Goal: Task Accomplishment & Management: Manage account settings

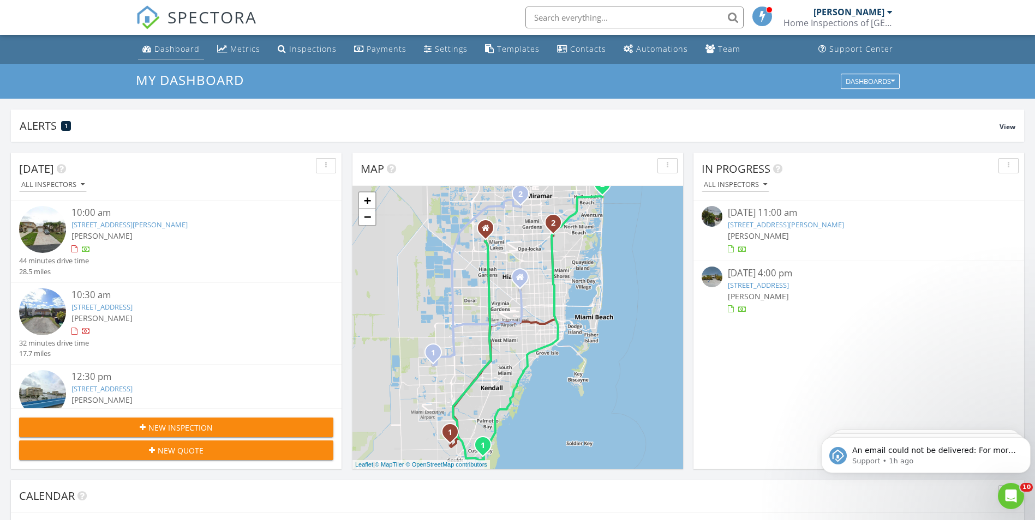
click at [171, 53] on div "Dashboard" at bounding box center [176, 49] width 45 height 10
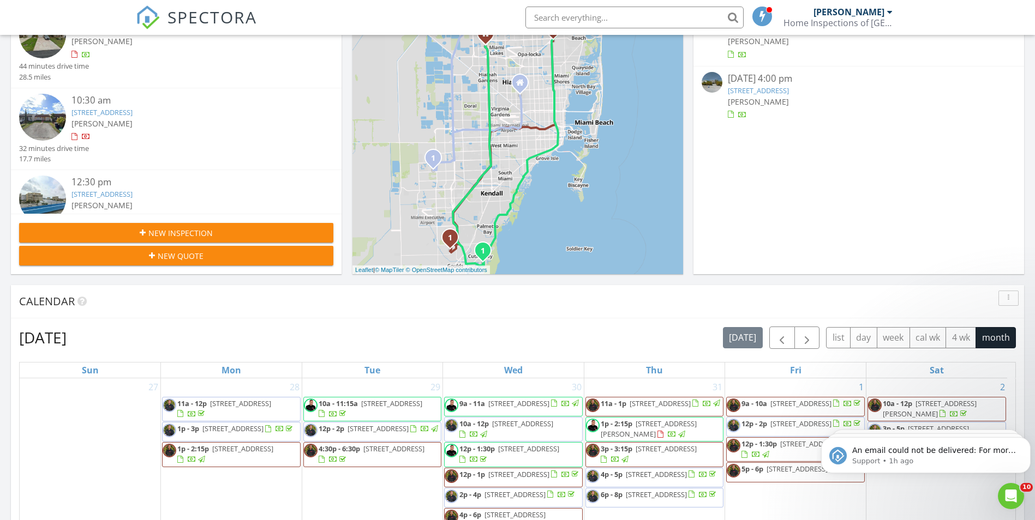
scroll to position [218, 0]
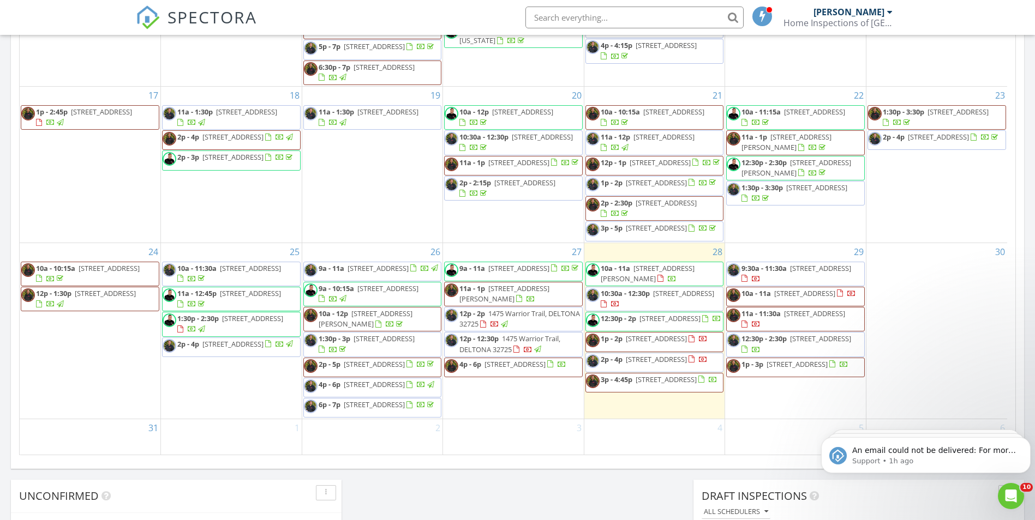
click at [489, 309] on span "1475 Warrior Trail, DELTONA 32725" at bounding box center [519, 319] width 121 height 20
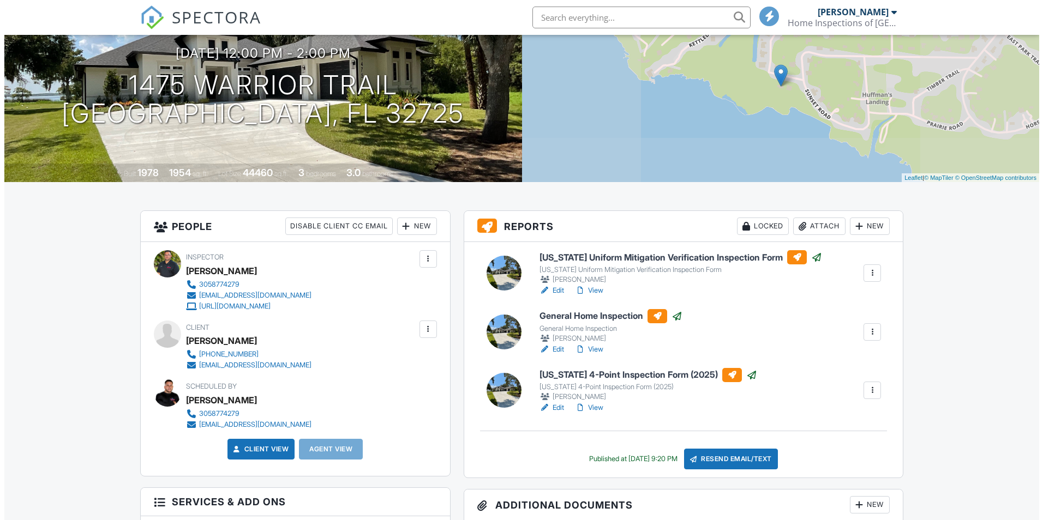
scroll to position [109, 0]
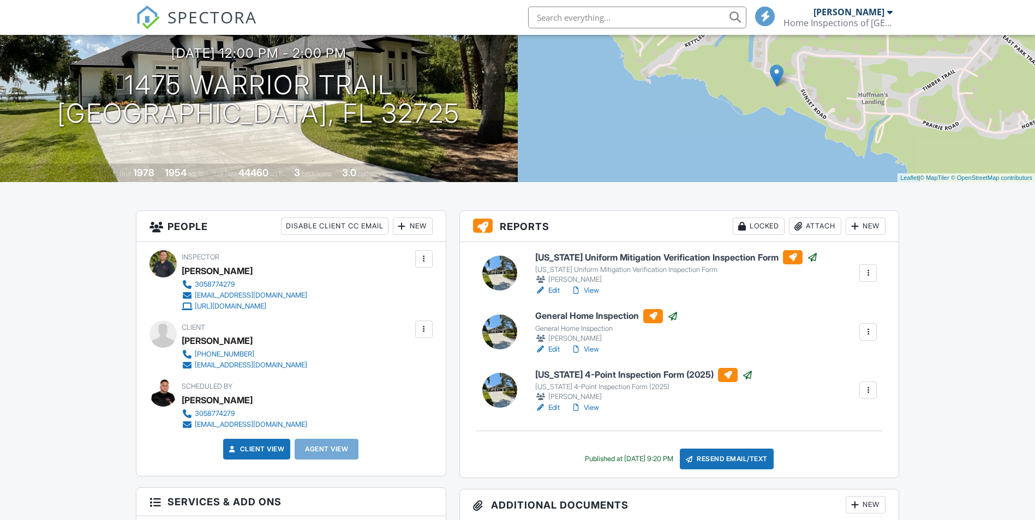
click at [733, 452] on div "Resend Email/Text" at bounding box center [727, 459] width 94 height 21
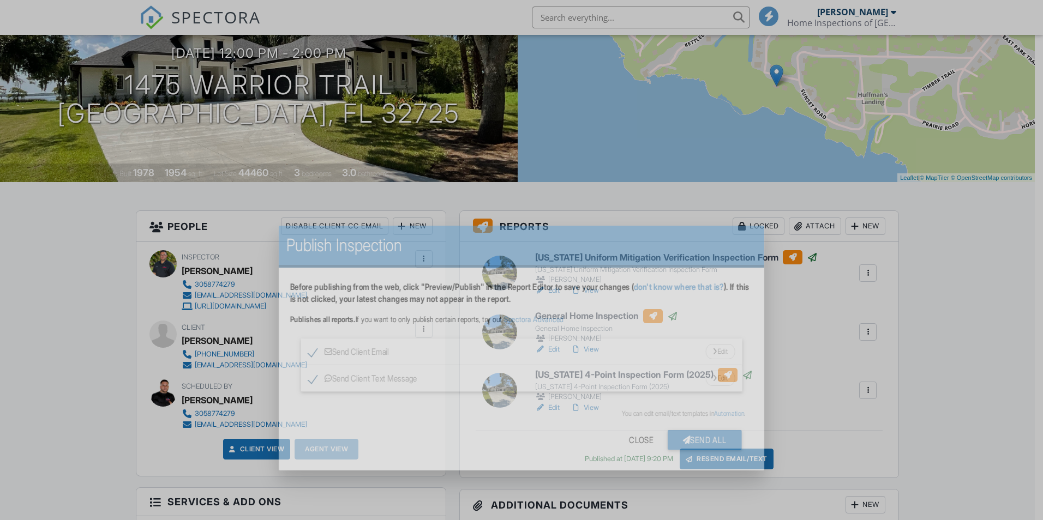
scroll to position [0, 0]
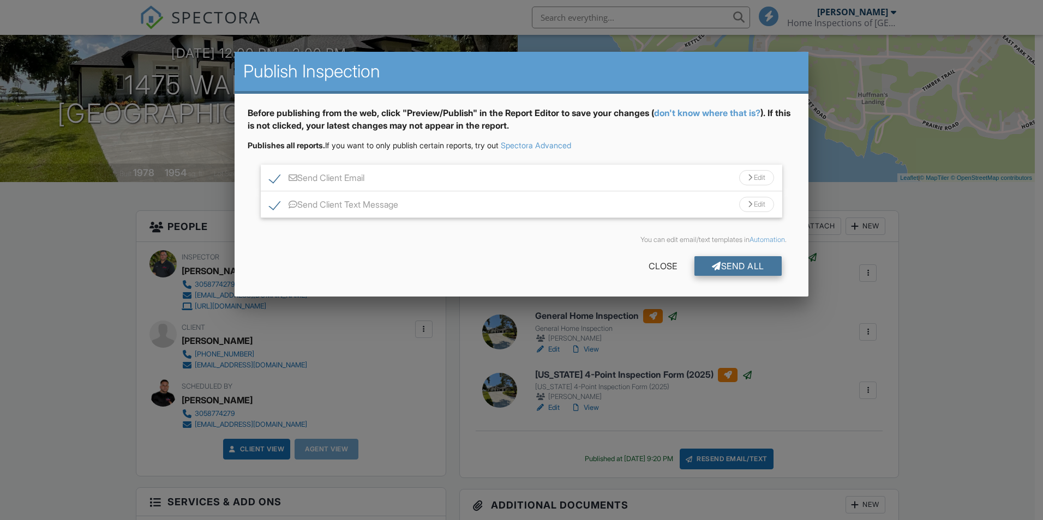
click at [738, 264] on div "Send All" at bounding box center [738, 266] width 87 height 20
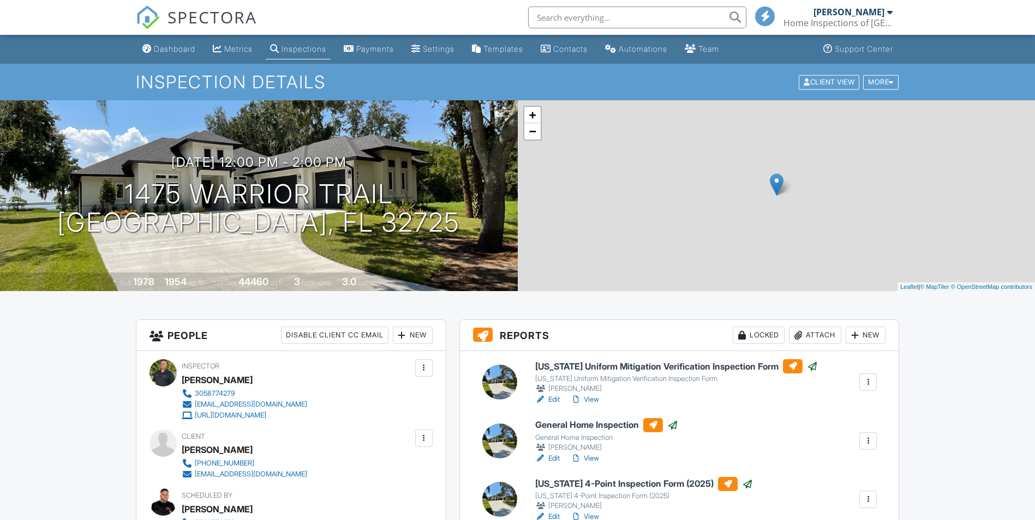
scroll to position [524, 0]
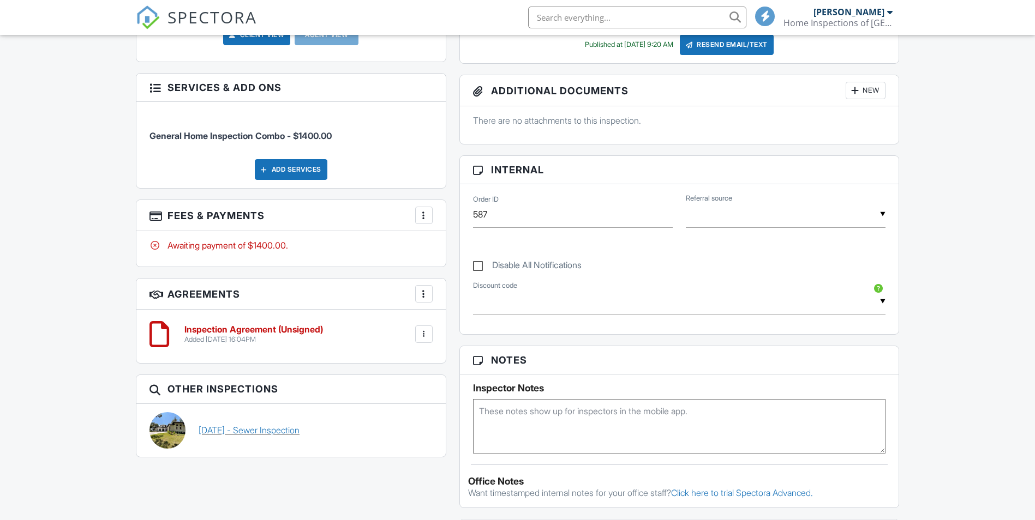
click at [222, 424] on link "[DATE] - Sewer Inspection" at bounding box center [249, 430] width 101 height 12
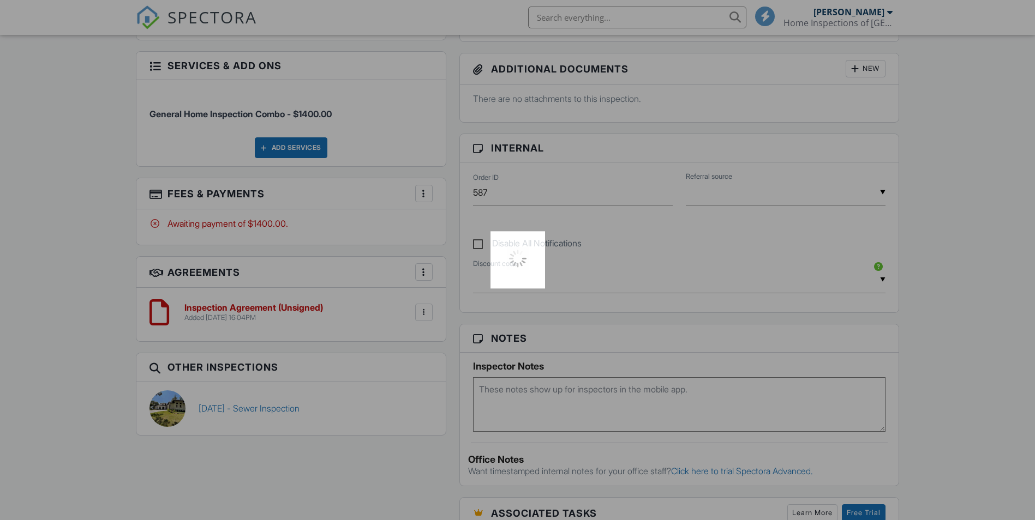
scroll to position [0, 0]
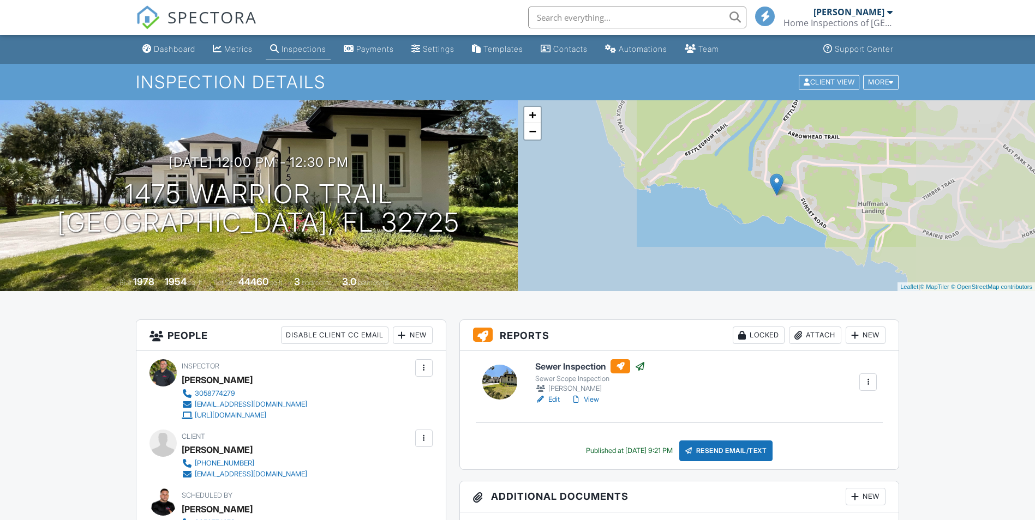
click at [730, 441] on div "Resend Email/Text" at bounding box center [726, 451] width 94 height 21
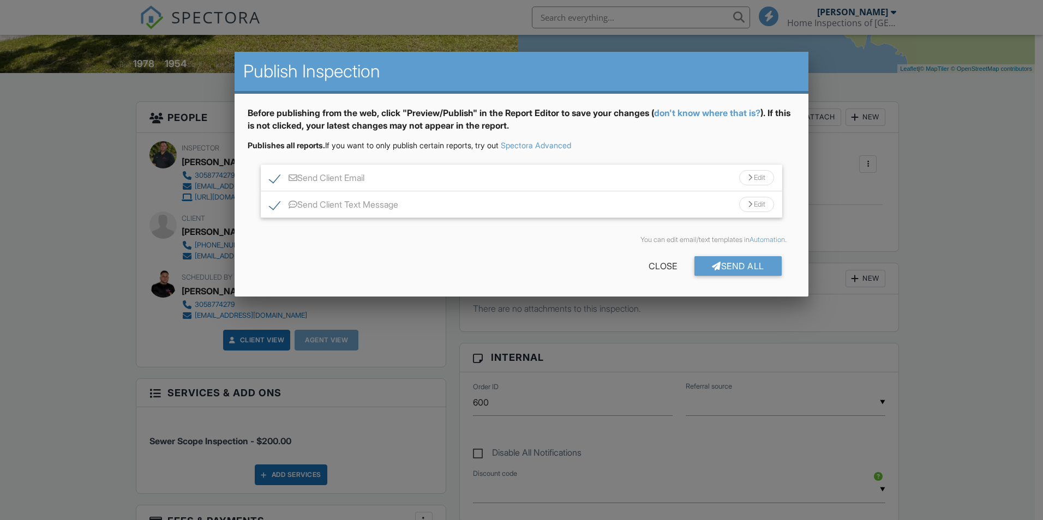
click at [725, 269] on div "Send All" at bounding box center [738, 266] width 87 height 20
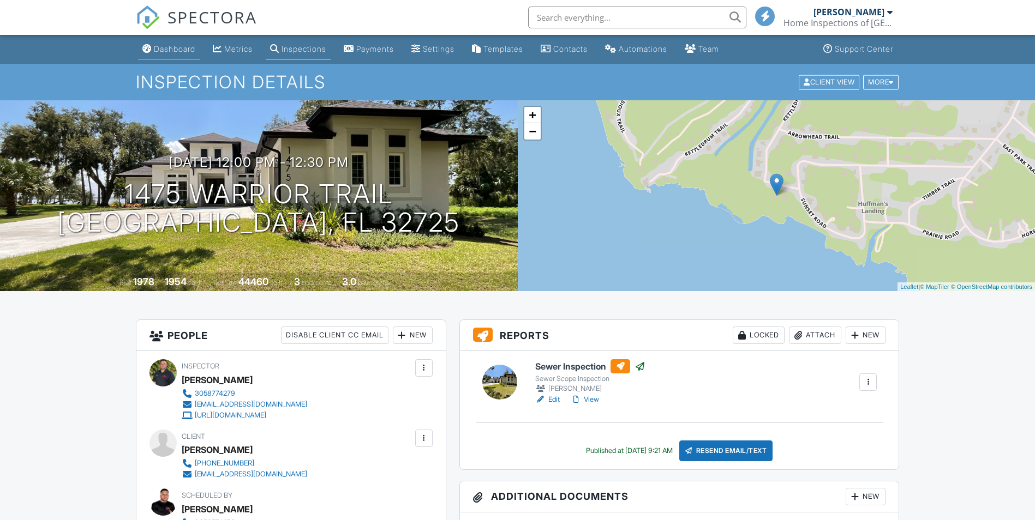
click at [160, 47] on div "Dashboard" at bounding box center [174, 48] width 41 height 9
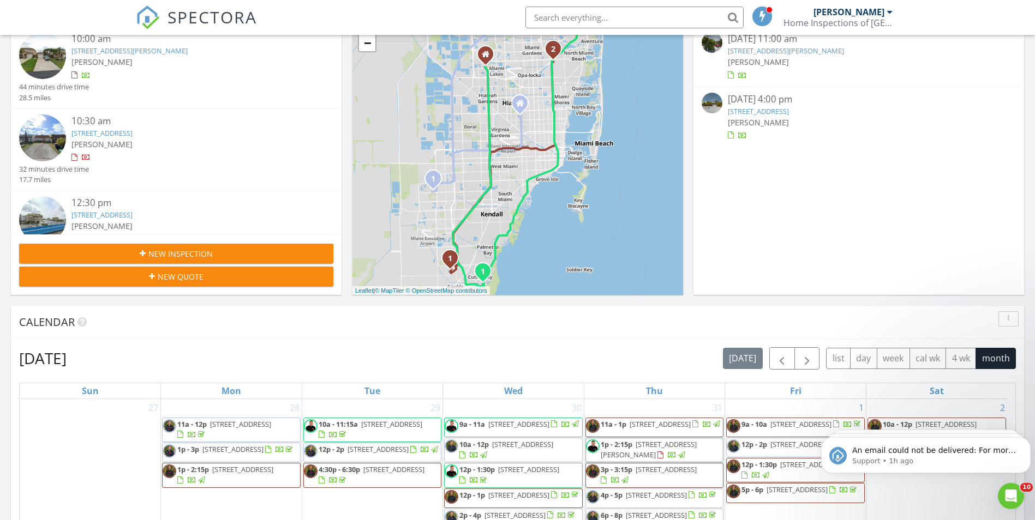
scroll to position [164, 0]
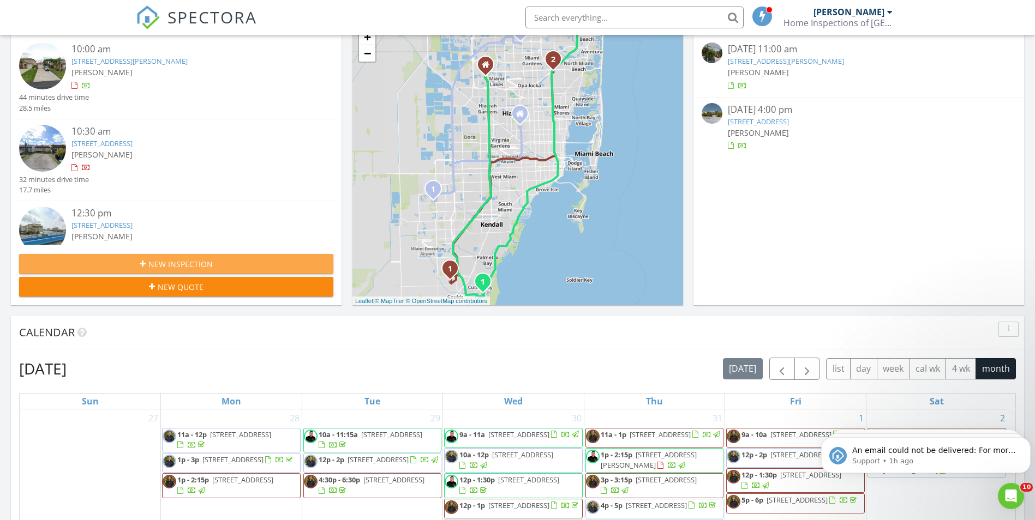
click at [94, 263] on div "New Inspection" at bounding box center [176, 264] width 297 height 11
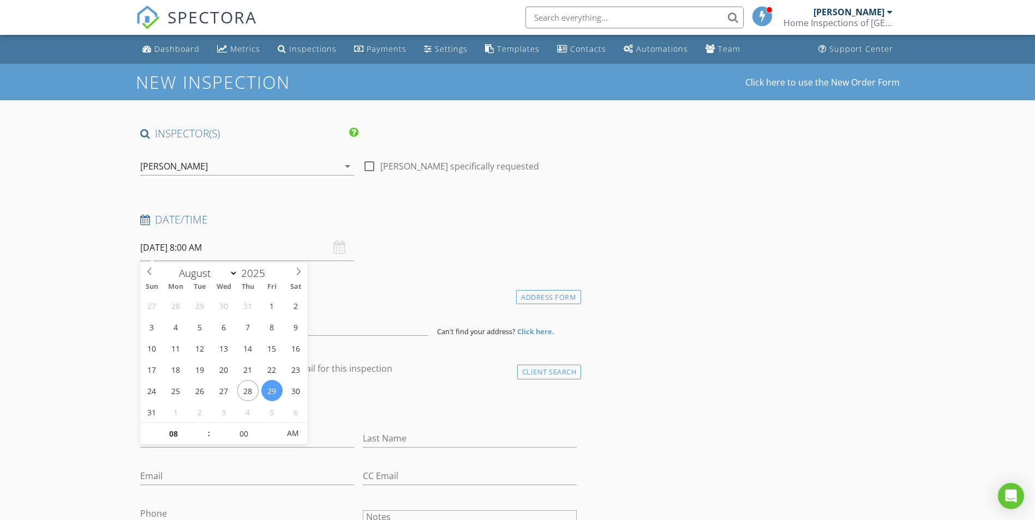
select select "7"
type input "[DATE] 8:00 AM"
select select "8"
type input "10"
type input "[DATE] 10:00 AM"
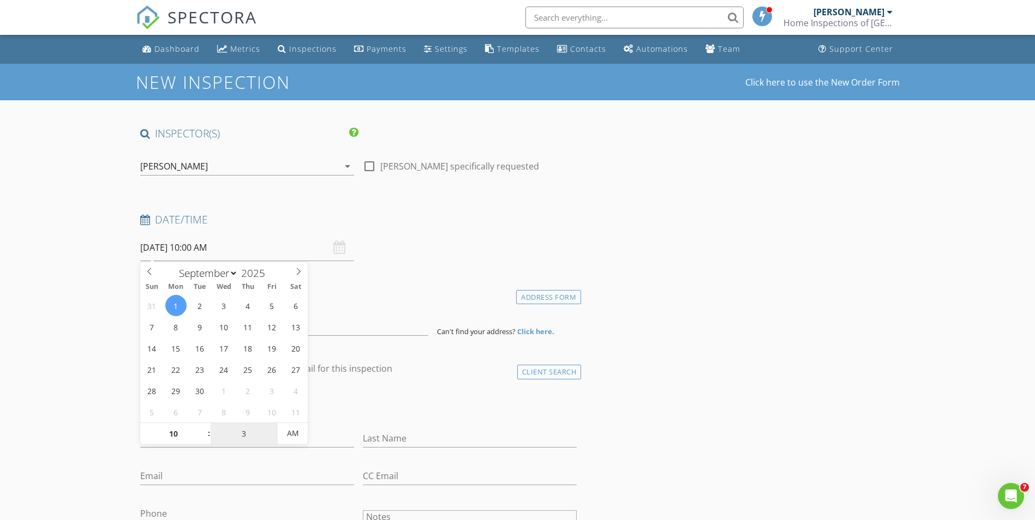
type input "30"
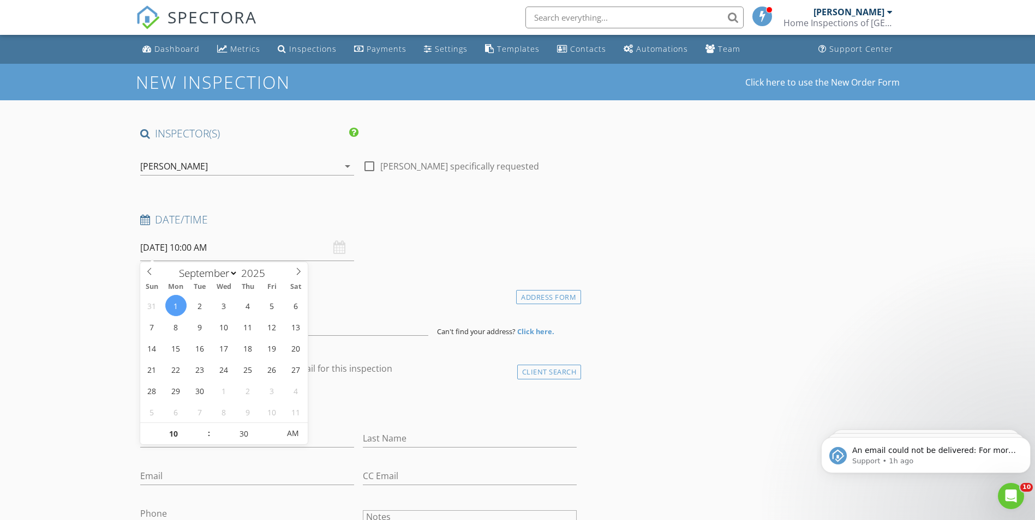
type input "[DATE] 10:30 AM"
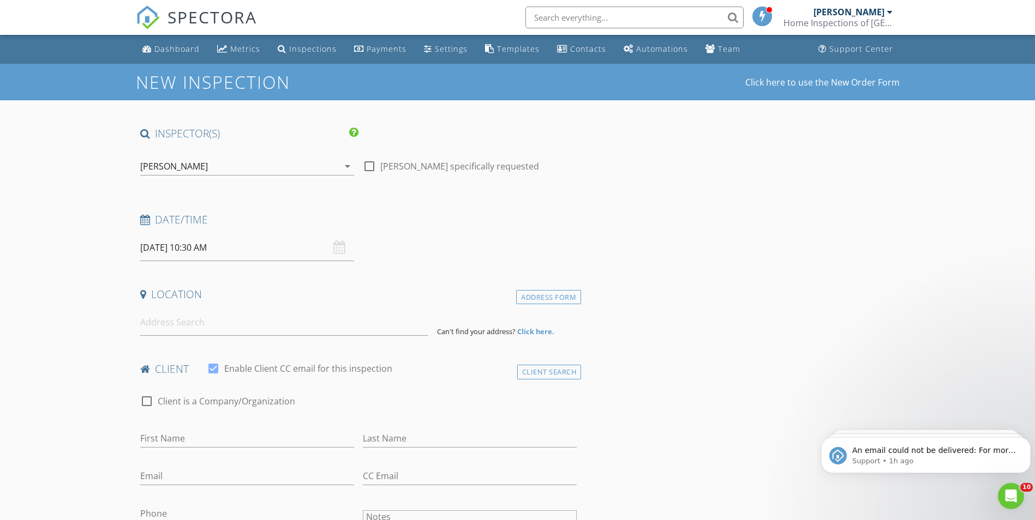
drag, startPoint x: 69, startPoint y: 375, endPoint x: 169, endPoint y: 336, distance: 106.6
click at [182, 330] on input at bounding box center [284, 322] width 288 height 27
paste input "7817 NE Maderia ST Miramar FL 33023"
type input "7817 Madeira St, Miramar, FL 33023, USA"
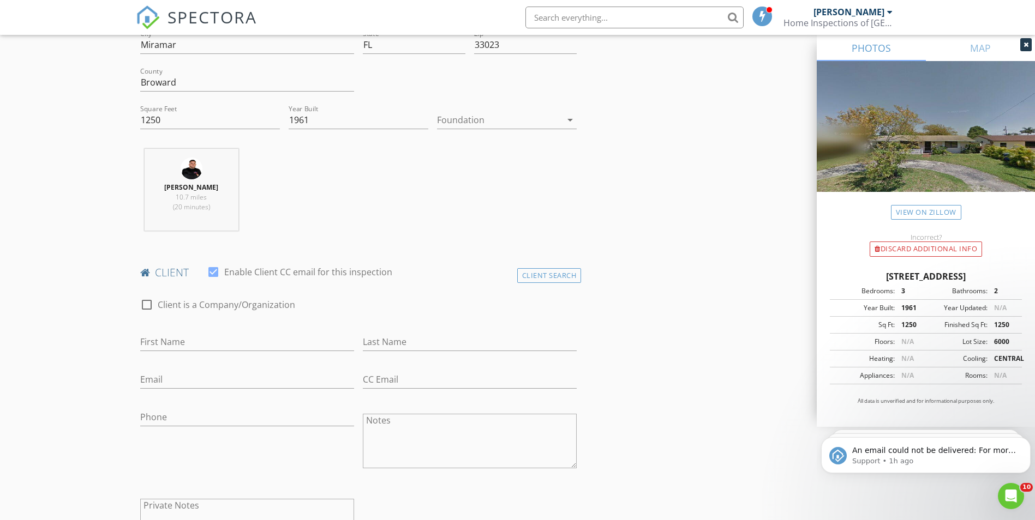
scroll to position [327, 0]
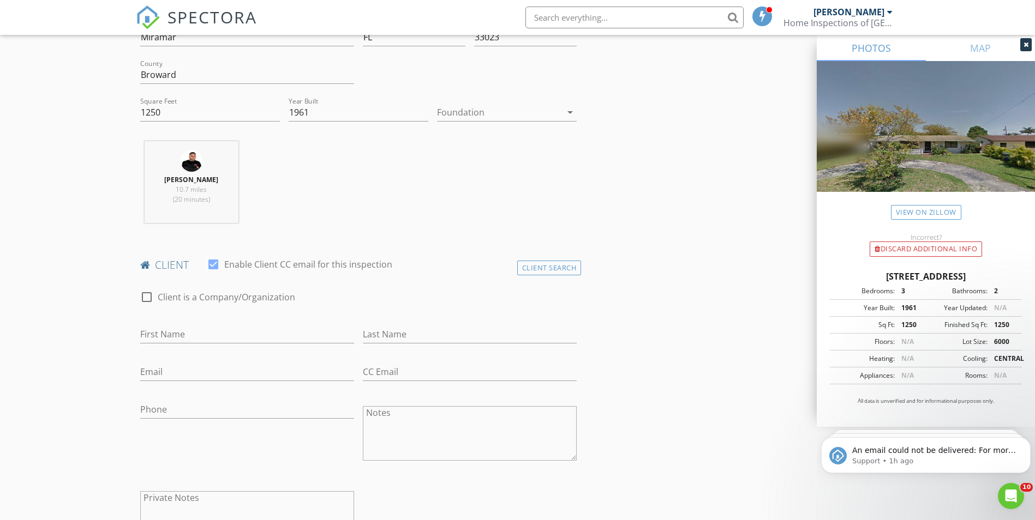
click at [144, 336] on input "First Name" at bounding box center [247, 335] width 214 height 18
paste input "Midalys Sanz"
drag, startPoint x: 171, startPoint y: 338, endPoint x: 249, endPoint y: 336, distance: 78.6
click at [249, 336] on input "Midalys Sanz" at bounding box center [247, 335] width 214 height 18
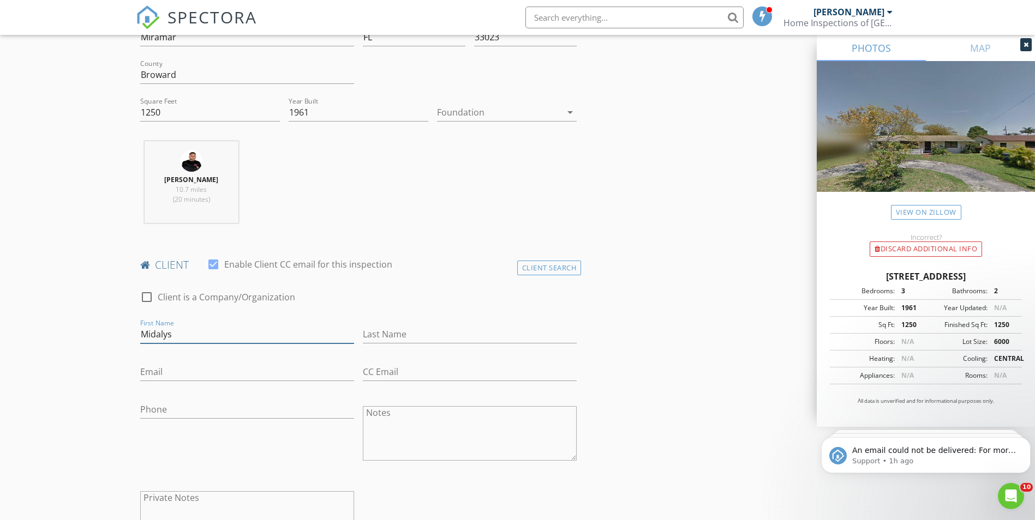
type input "Midalys"
paste input "Sanz"
type input "Sanz"
click at [163, 371] on input "Email" at bounding box center [247, 372] width 214 height 18
paste input "Midalys.sanz@yahoo.com"
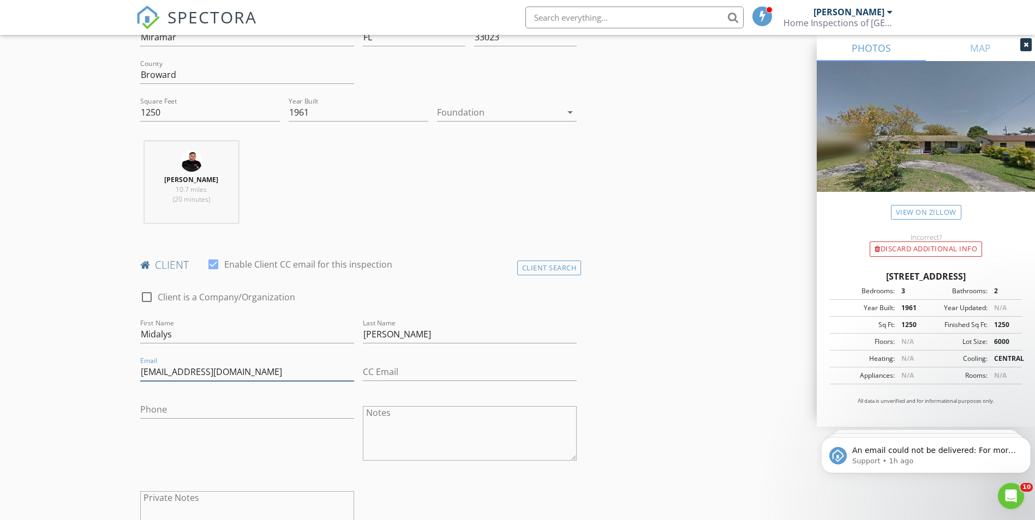
type input "Midalys.sanz@yahoo.com"
drag, startPoint x: 220, startPoint y: 400, endPoint x: 153, endPoint y: 414, distance: 68.9
click at [220, 401] on div "Phone" at bounding box center [247, 411] width 214 height 35
click at [148, 411] on input "Phone" at bounding box center [247, 410] width 214 height 18
paste input "786-877-0711"
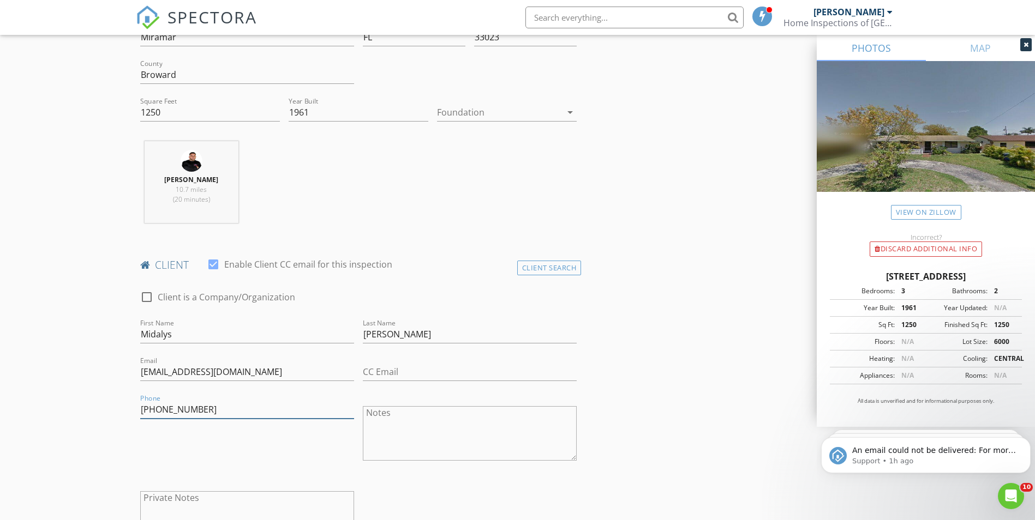
type input "786-877-0711"
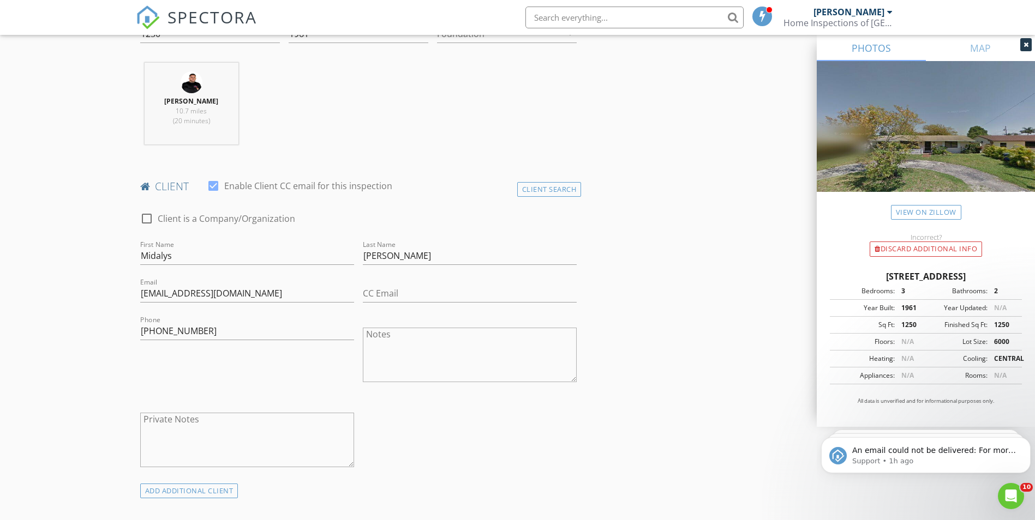
scroll to position [600, 0]
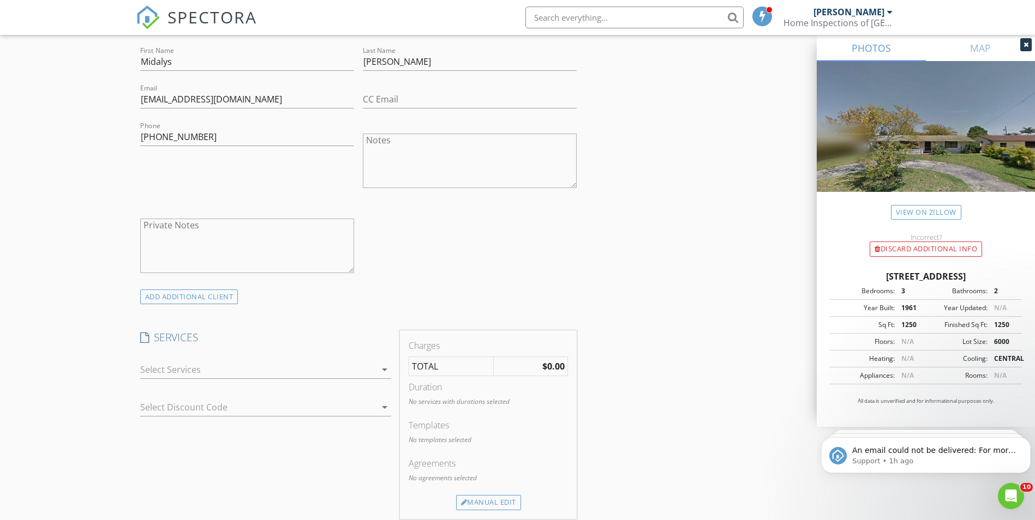
click at [237, 372] on div at bounding box center [258, 369] width 236 height 17
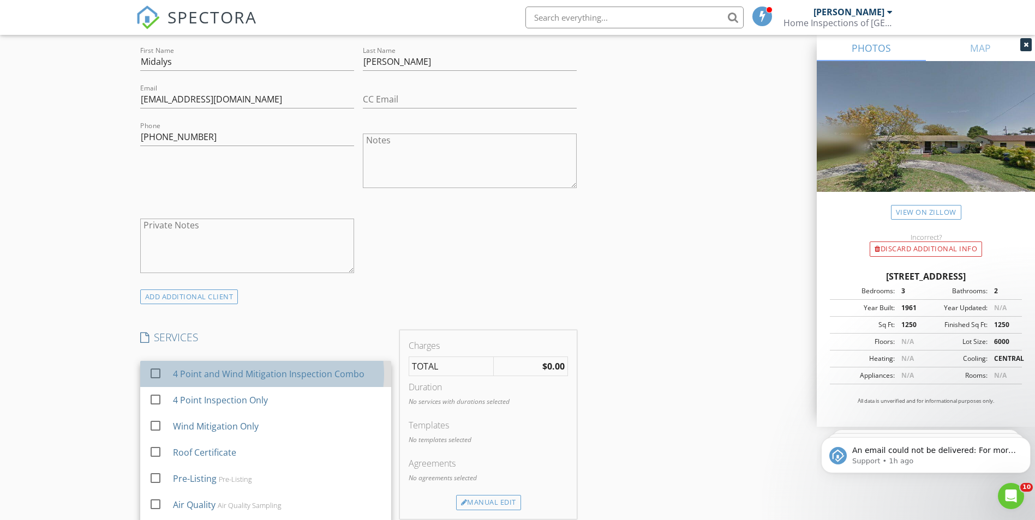
click at [260, 375] on div "4 Point and Wind Mitigation Inspection Combo" at bounding box center [267, 374] width 191 height 13
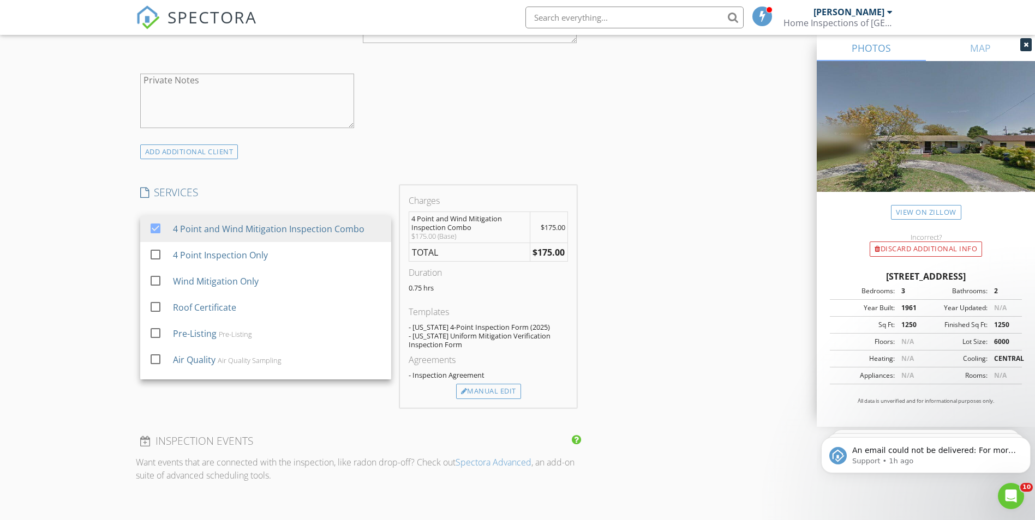
scroll to position [764, 0]
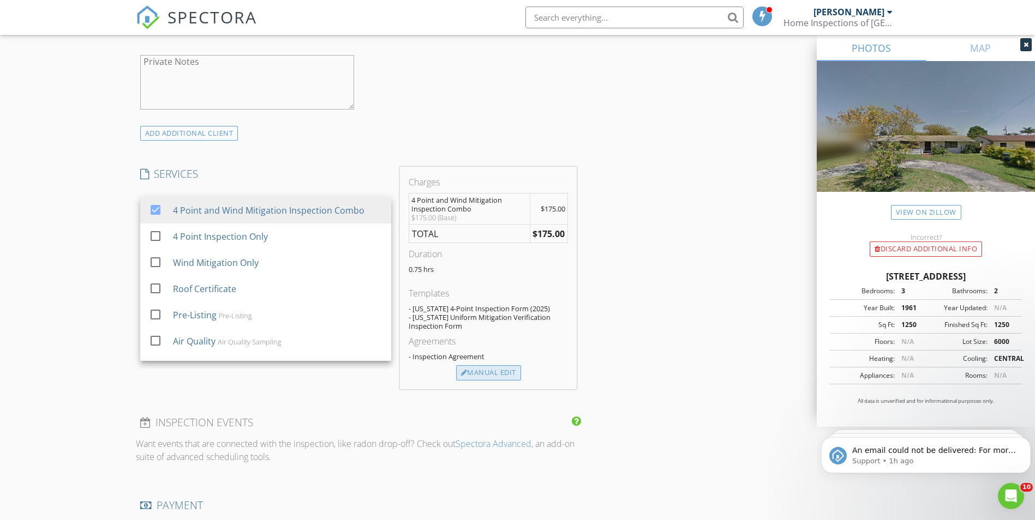
click at [480, 370] on div "Manual Edit" at bounding box center [488, 373] width 65 height 15
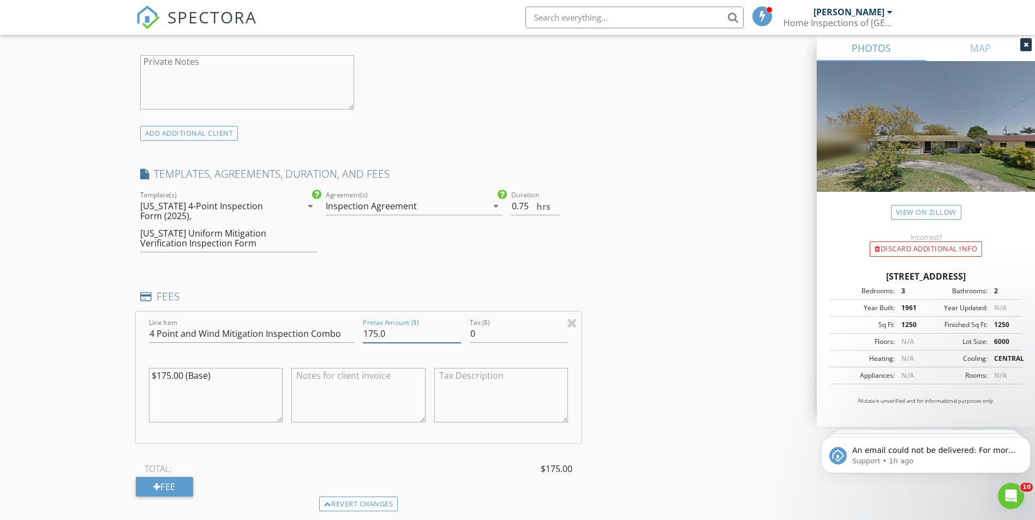
drag, startPoint x: 370, startPoint y: 334, endPoint x: 318, endPoint y: 338, distance: 53.1
click at [318, 338] on div "Line Item 4 Point and Wind Mitigation Inspection Combo Pretax Amount ($) 175.0 …" at bounding box center [359, 377] width 446 height 131
type input "250.0"
click at [550, 202] on span "hrs" at bounding box center [543, 206] width 14 height 9
type input "1"
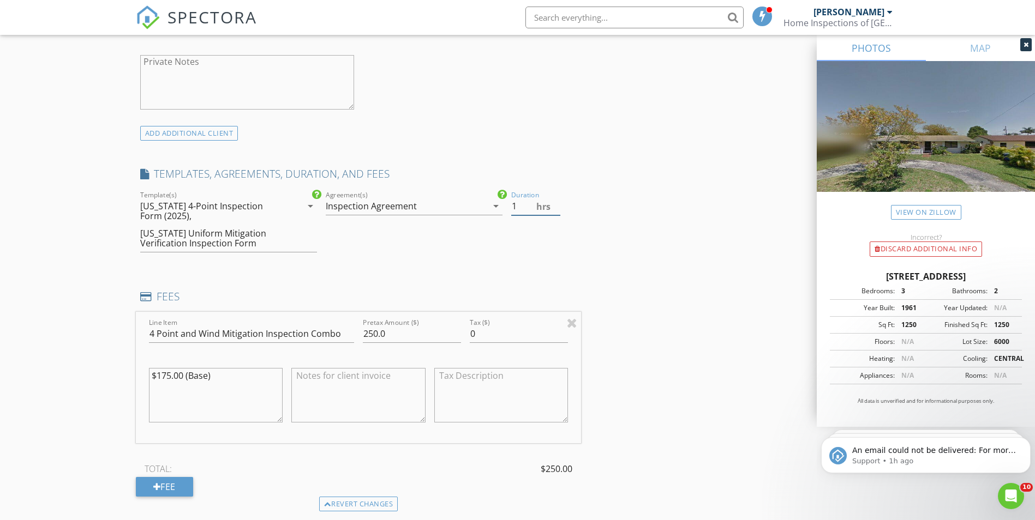
click at [555, 202] on input "1" at bounding box center [535, 206] width 49 height 18
click at [648, 266] on div "INSPECTOR(S) check_box Alexis Espinosa PRIMARY check_box_outline_blank Randy Go…" at bounding box center [518, 335] width 764 height 1945
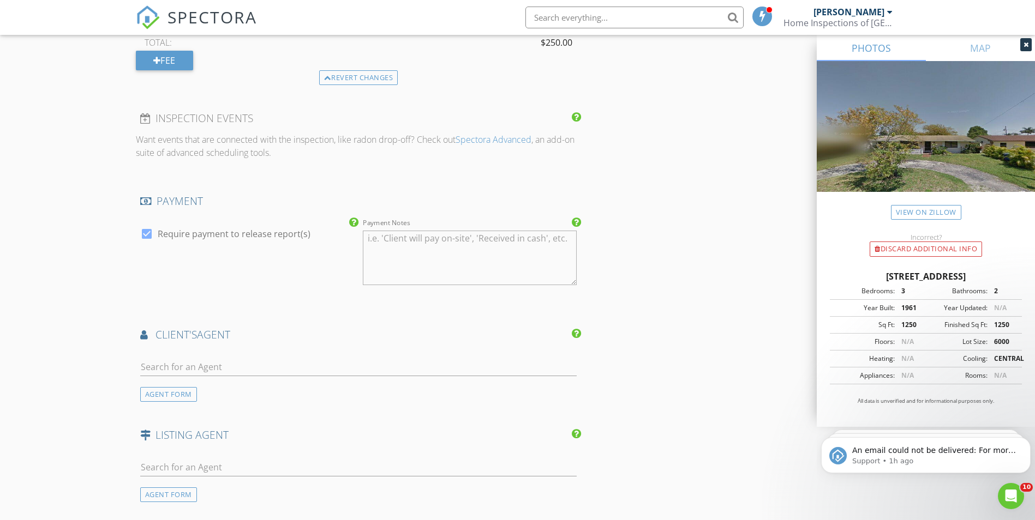
scroll to position [1200, 0]
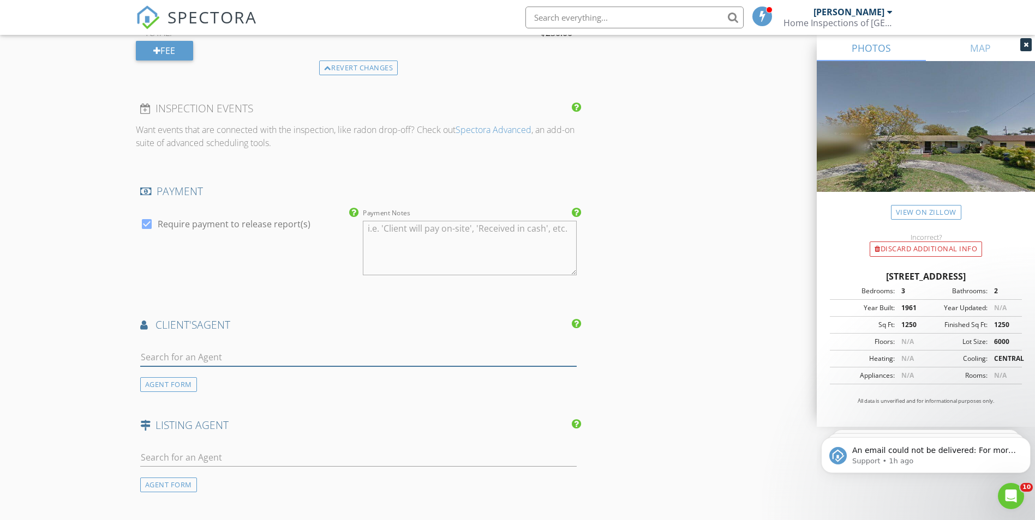
click at [240, 358] on input "text" at bounding box center [358, 358] width 437 height 18
paste input "yilians1202@gmail.com"
type input "yilians1202@gmail.com"
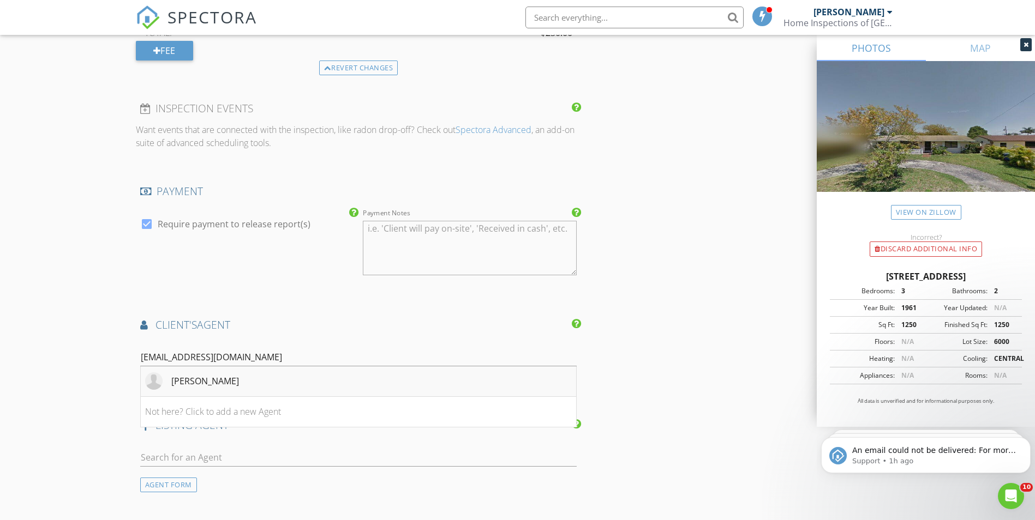
click at [237, 384] on li "Yilians Trigoura" at bounding box center [359, 382] width 436 height 31
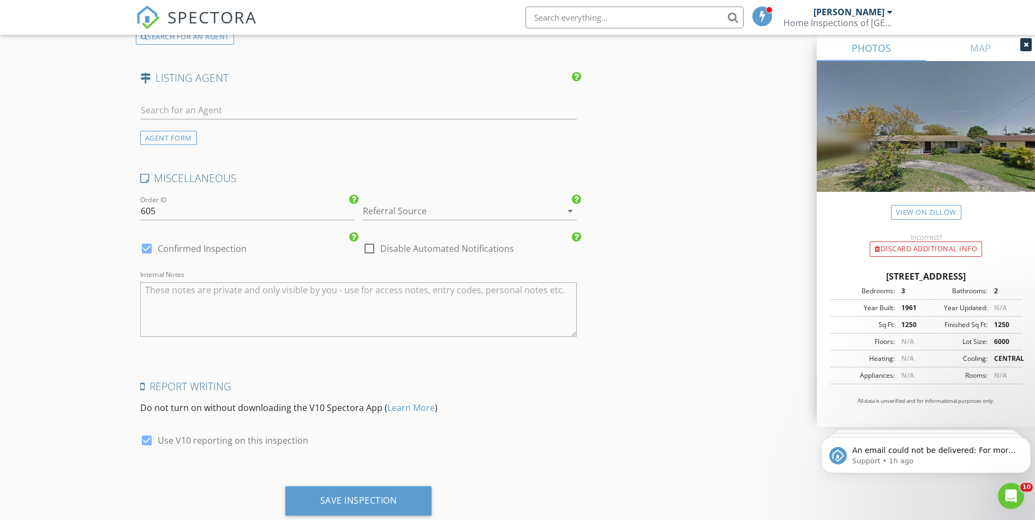
scroll to position [1800, 0]
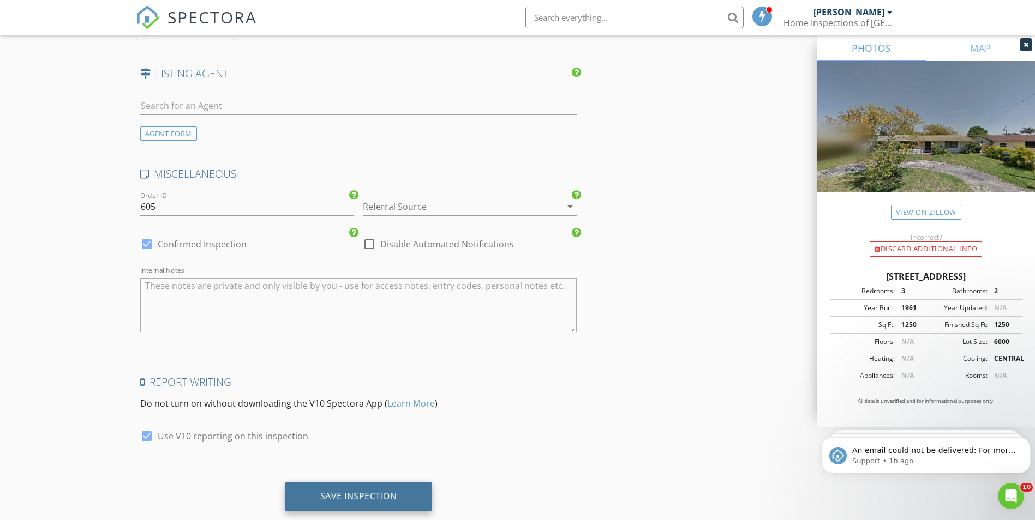
click at [332, 488] on div "Save Inspection" at bounding box center [358, 496] width 147 height 29
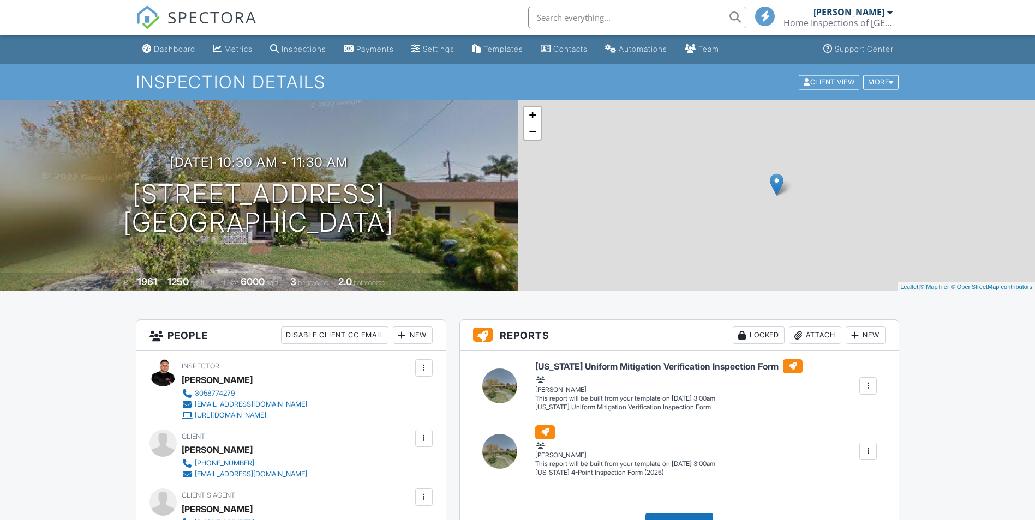
click at [153, 42] on link "Dashboard" at bounding box center [169, 49] width 62 height 20
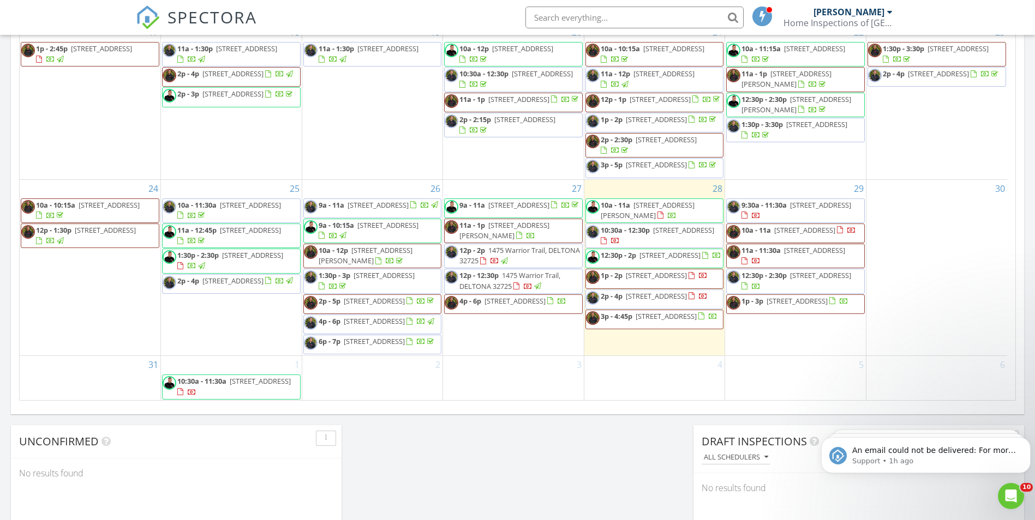
click at [627, 291] on span "21359 NW 39th Ave, Miami Gardens 33055" at bounding box center [656, 296] width 61 height 10
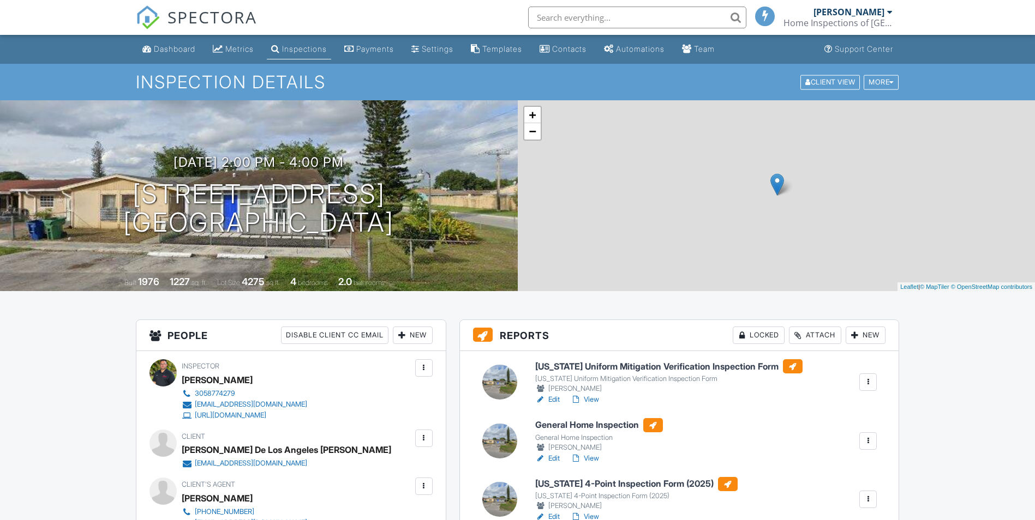
scroll to position [55, 0]
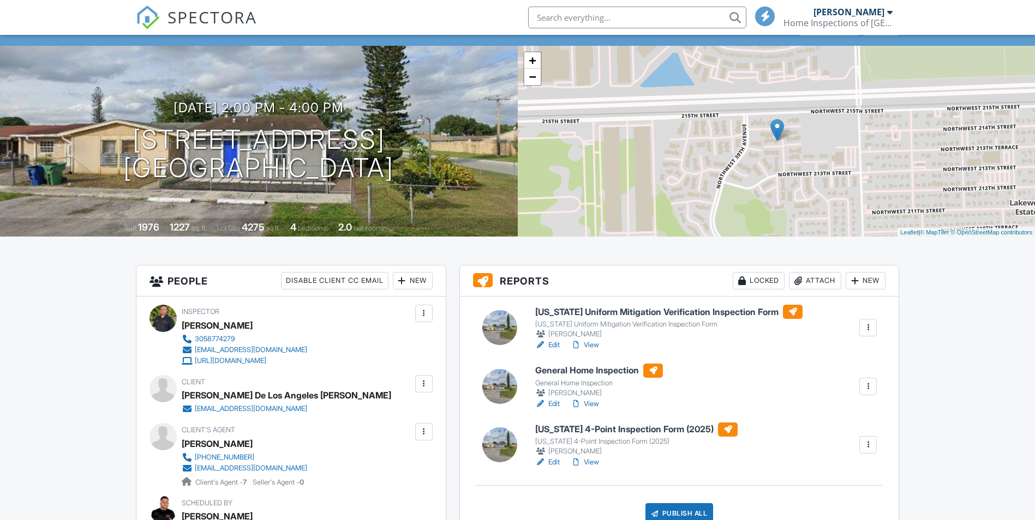
click at [428, 386] on div at bounding box center [423, 384] width 11 height 11
click at [364, 438] on li "Resend Confirmation Email" at bounding box center [365, 444] width 122 height 27
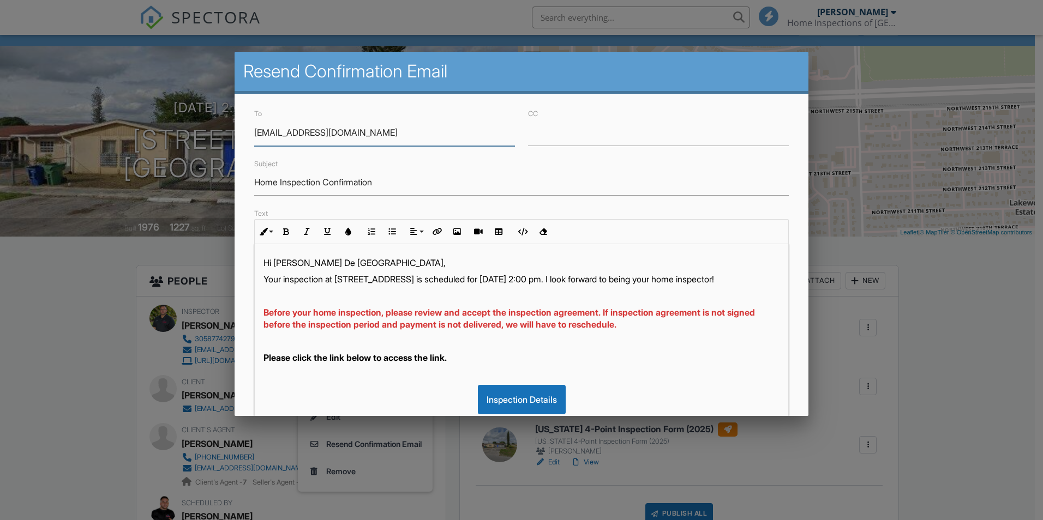
scroll to position [164, 0]
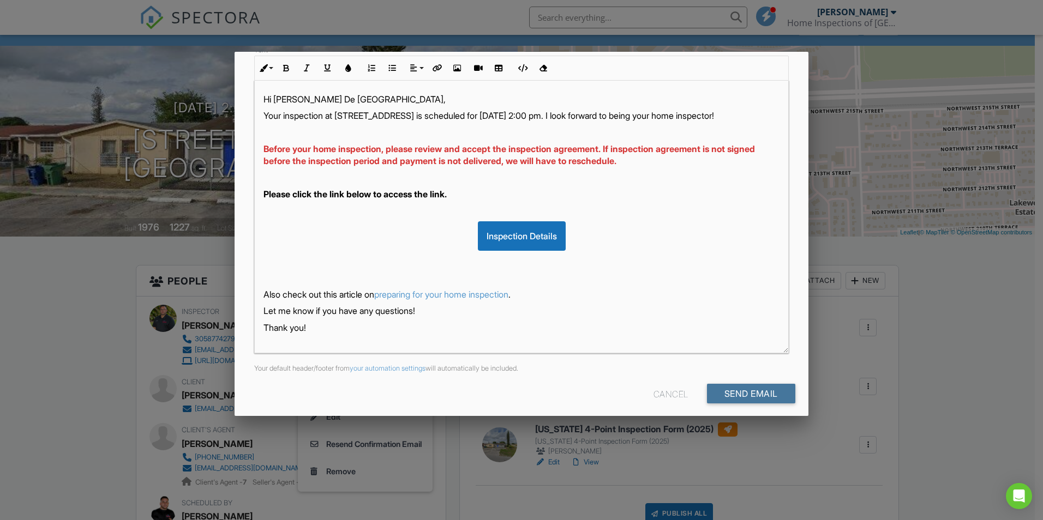
click at [726, 400] on input "Send Email" at bounding box center [751, 394] width 88 height 20
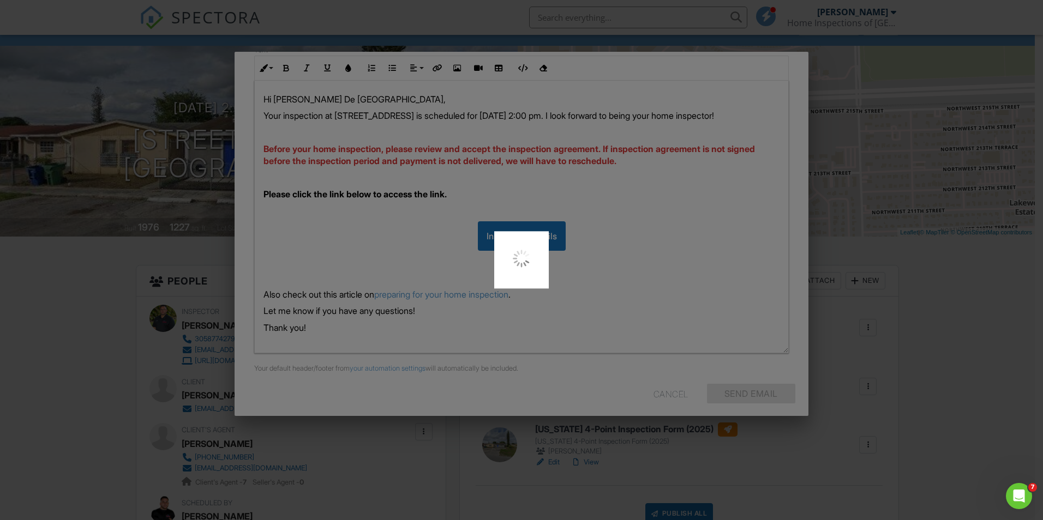
scroll to position [0, 0]
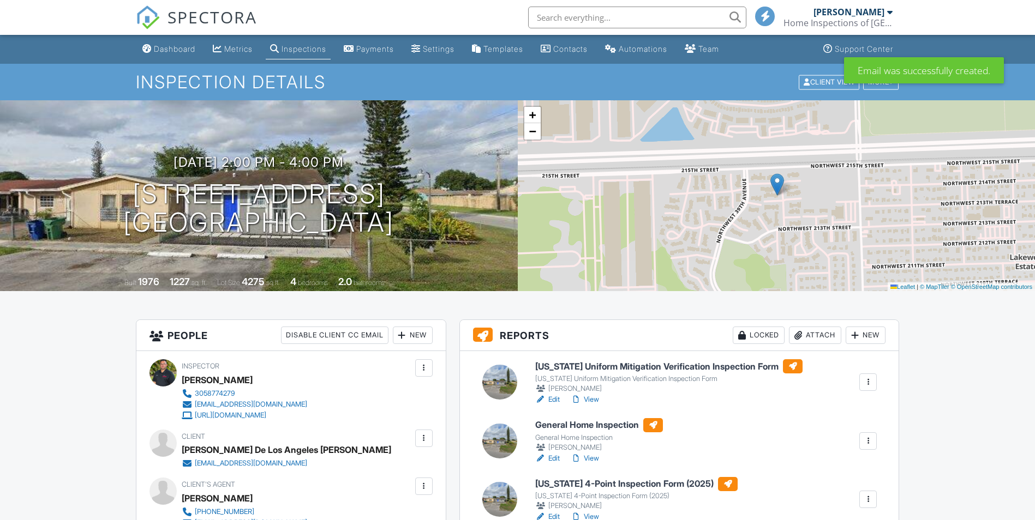
click at [417, 478] on div at bounding box center [423, 486] width 17 height 17
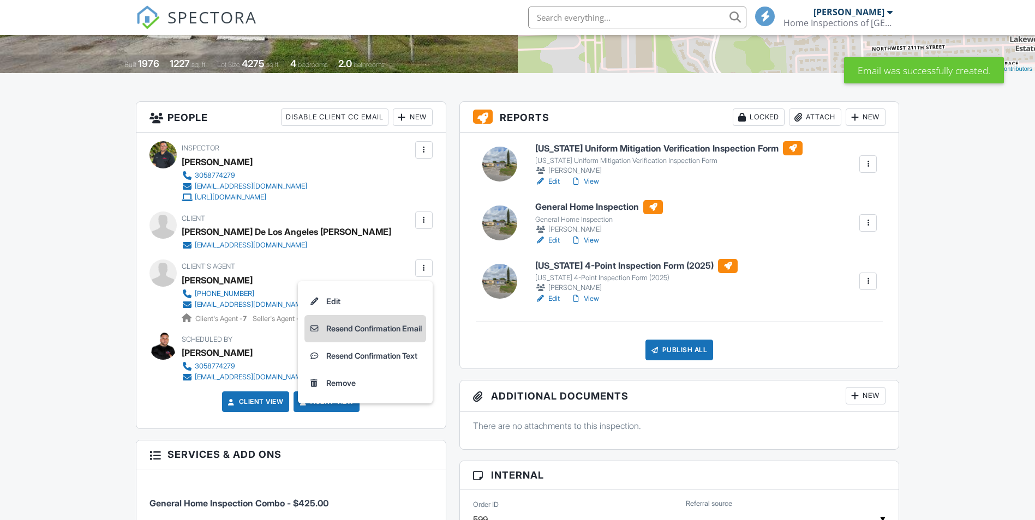
scroll to position [218, 0]
click at [362, 324] on li "Resend Confirmation Email" at bounding box center [365, 328] width 122 height 27
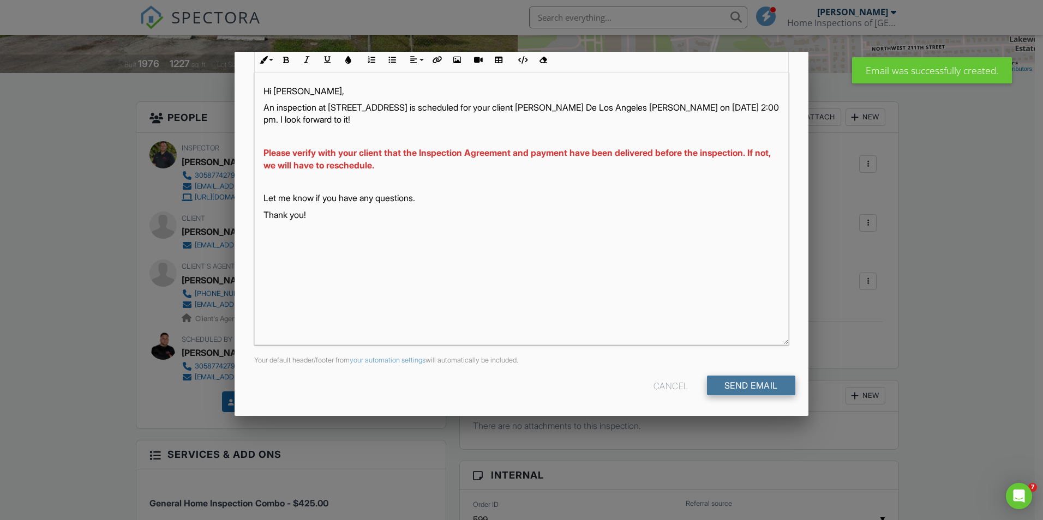
scroll to position [0, 0]
click at [735, 387] on input "Send Email" at bounding box center [751, 386] width 88 height 20
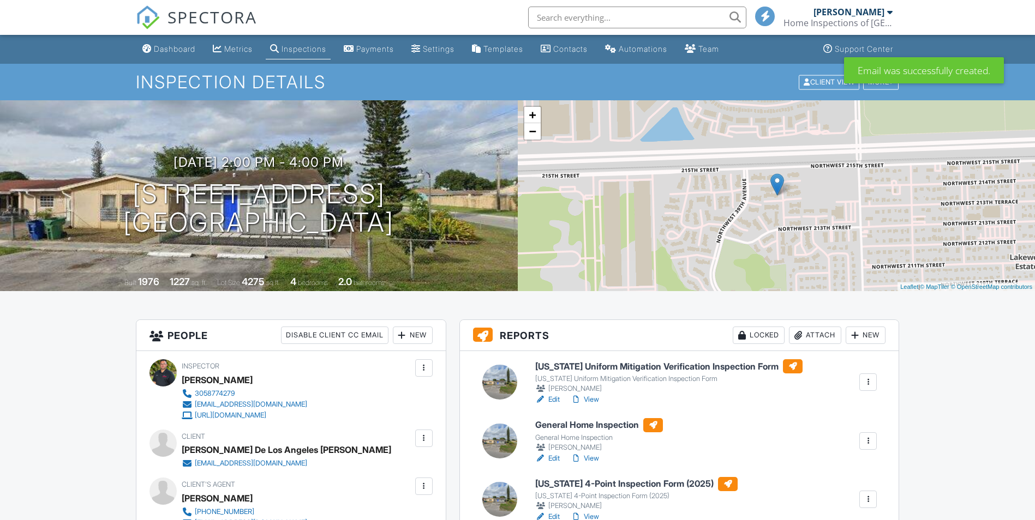
click at [421, 481] on div at bounding box center [423, 486] width 11 height 11
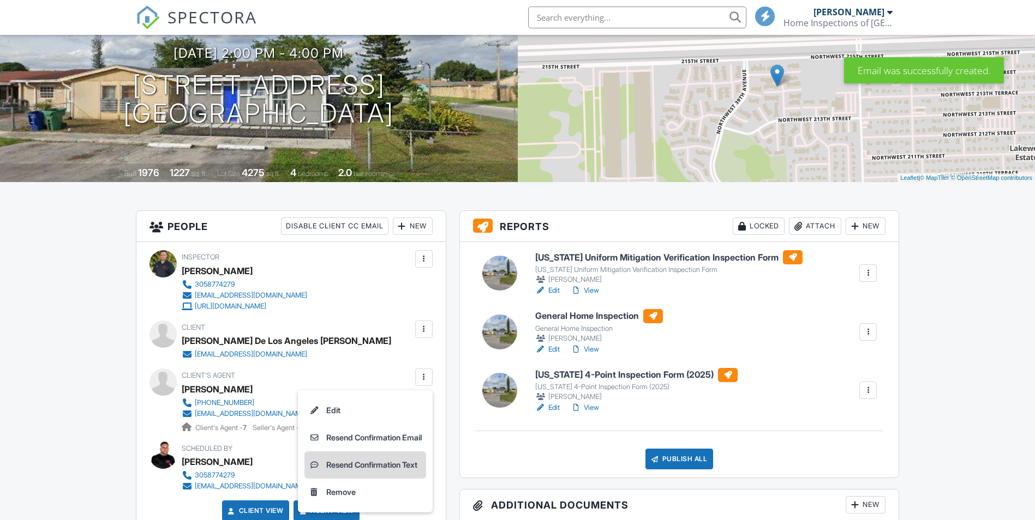
click at [373, 461] on li "Resend Confirmation Text" at bounding box center [365, 465] width 122 height 27
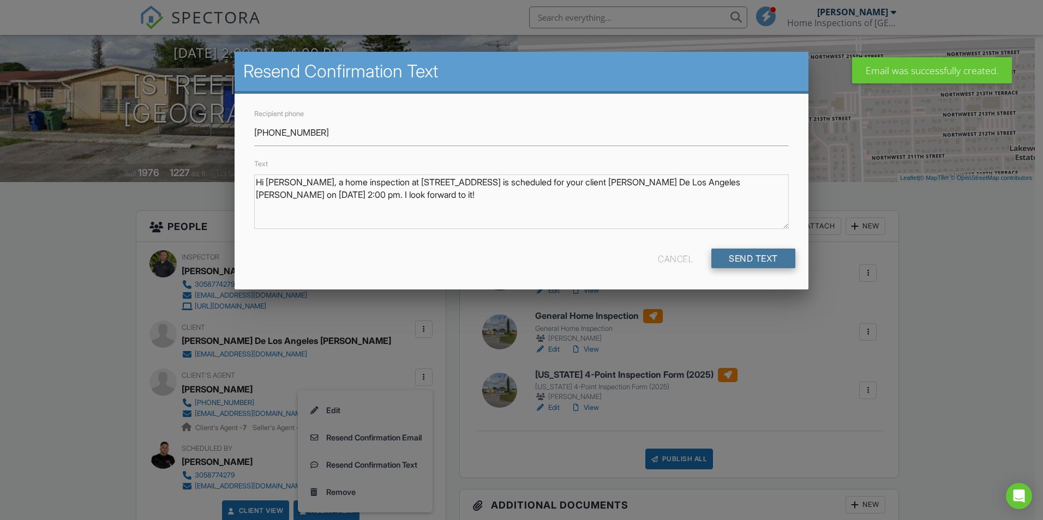
click at [761, 255] on input "Send Text" at bounding box center [753, 259] width 84 height 20
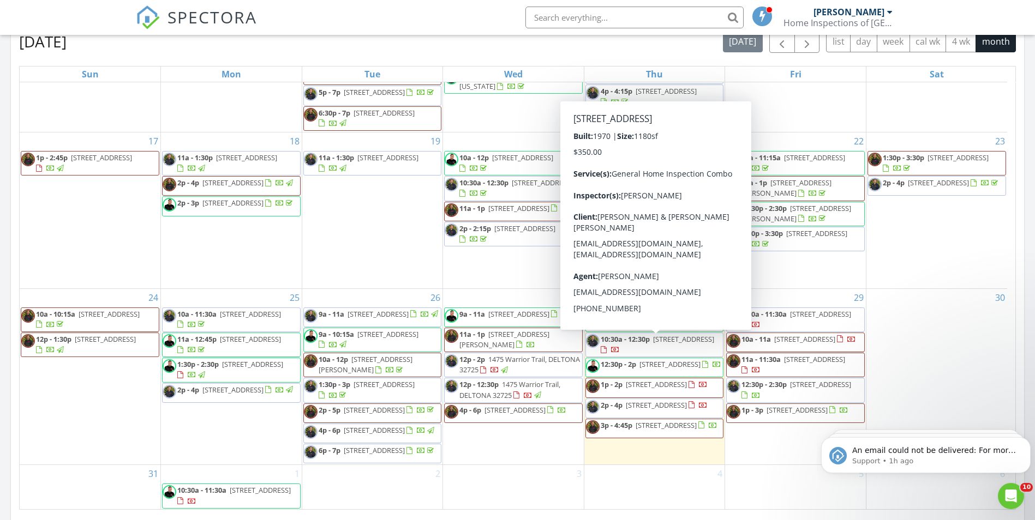
click at [773, 309] on span "9:30a - 11:30a" at bounding box center [763, 314] width 45 height 10
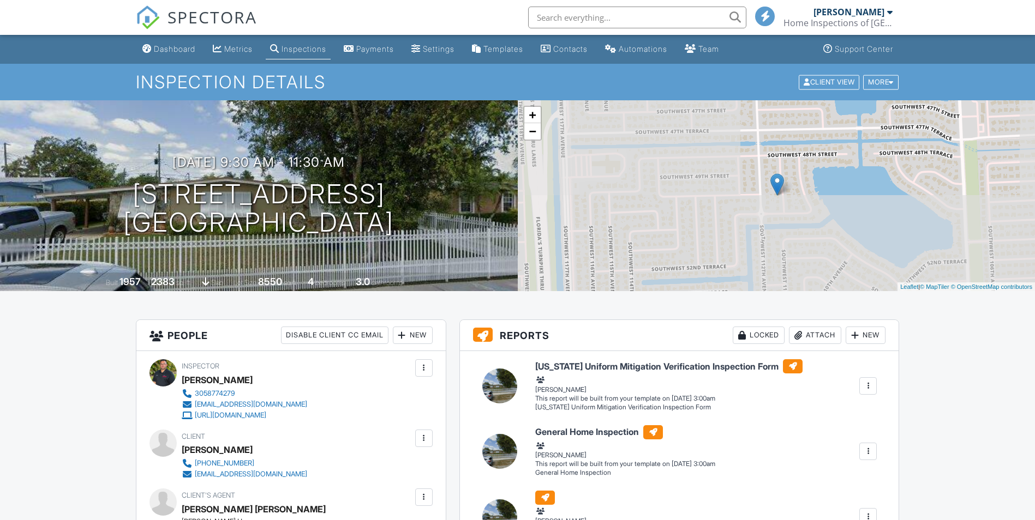
click at [420, 444] on div at bounding box center [423, 438] width 17 height 17
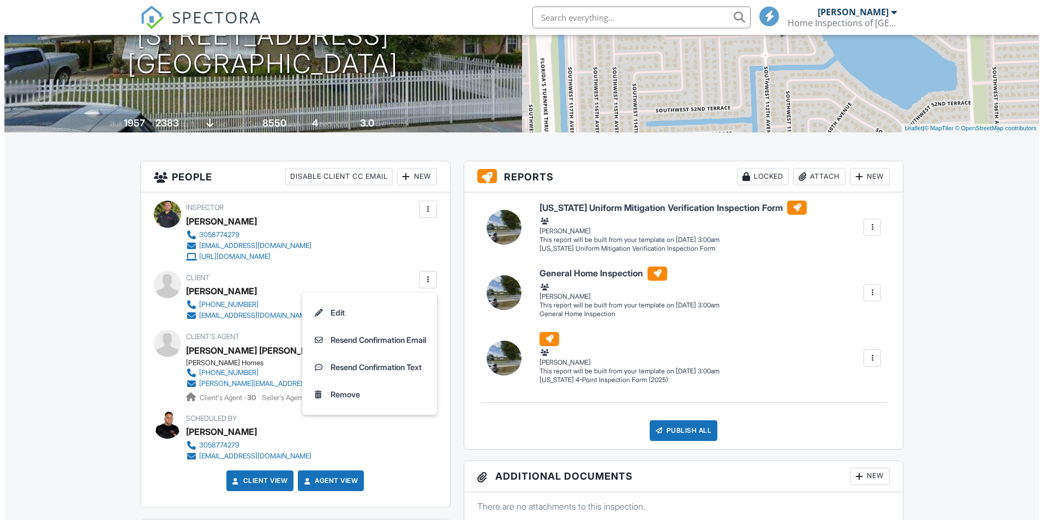
scroll to position [164, 0]
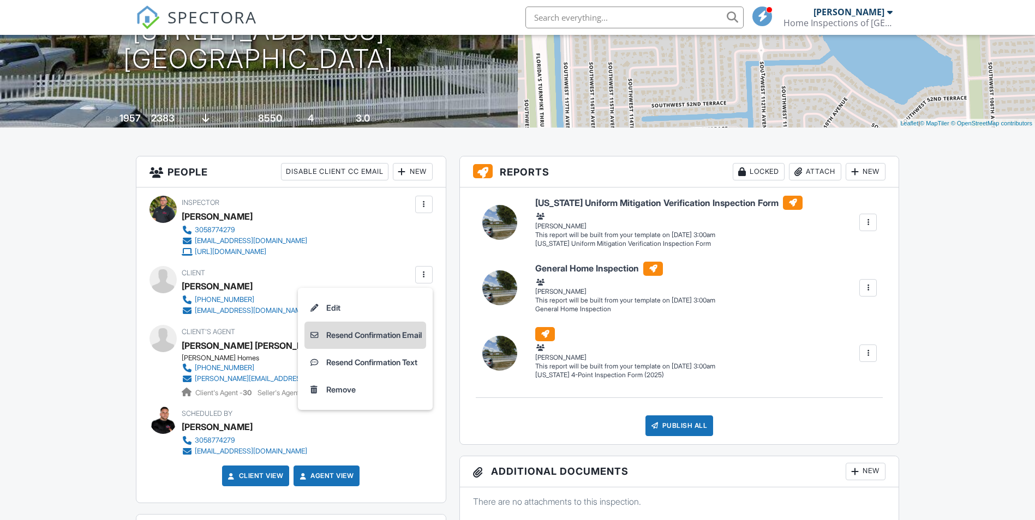
click at [364, 328] on li "Resend Confirmation Email" at bounding box center [365, 335] width 122 height 27
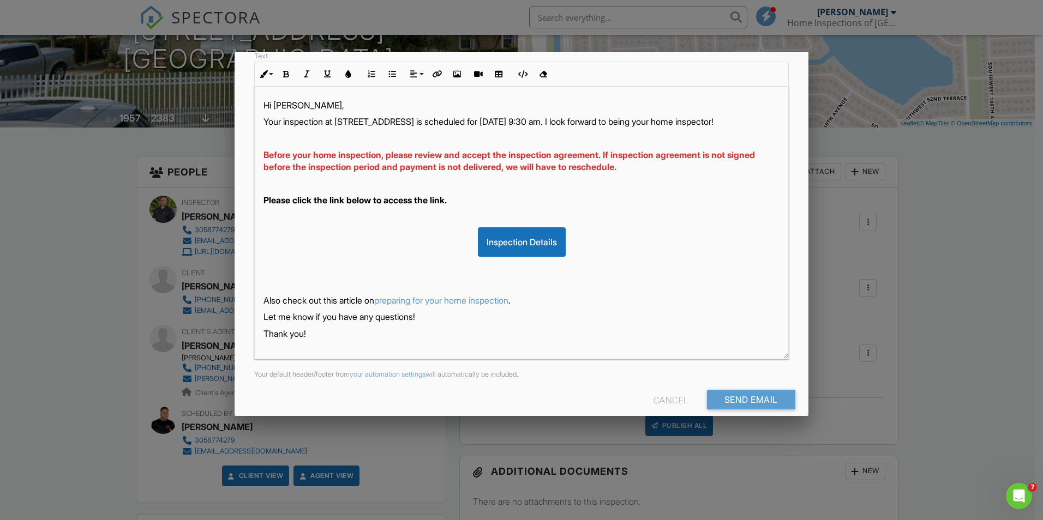
scroll to position [172, 0]
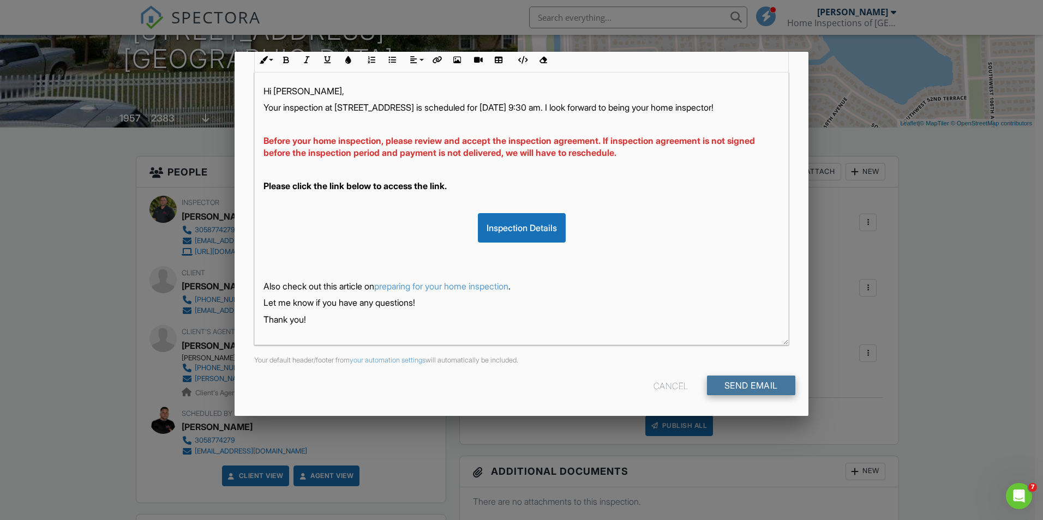
click at [749, 379] on input "Send Email" at bounding box center [751, 386] width 88 height 20
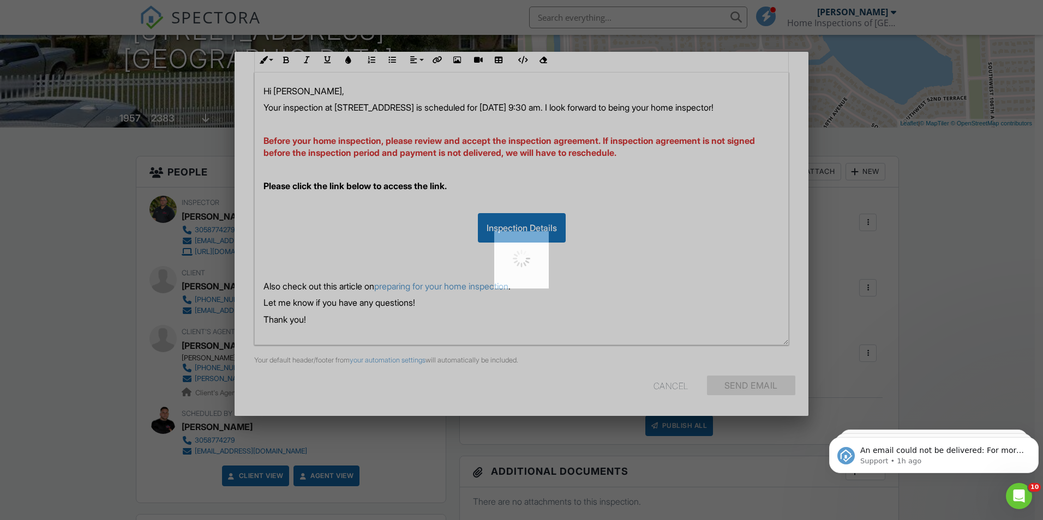
scroll to position [0, 0]
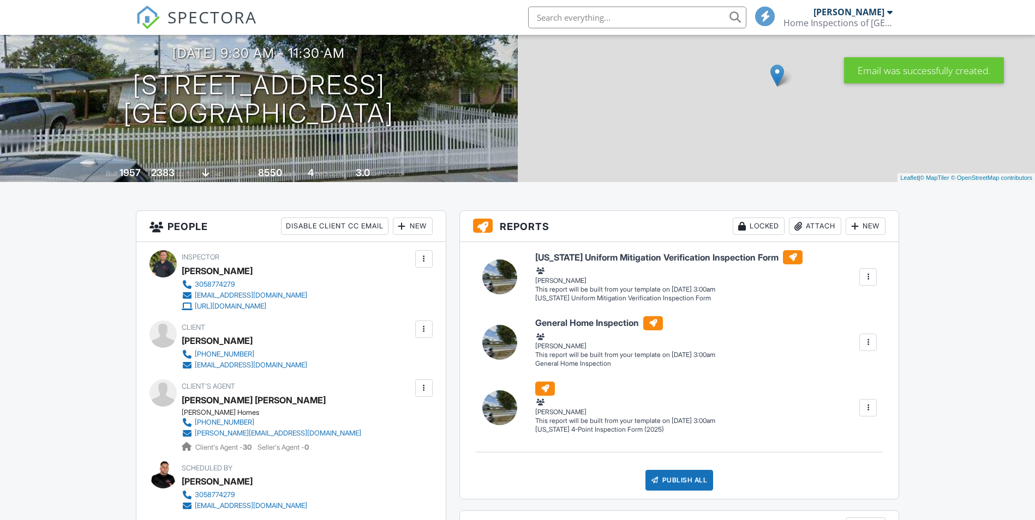
click at [415, 335] on div at bounding box center [423, 329] width 17 height 17
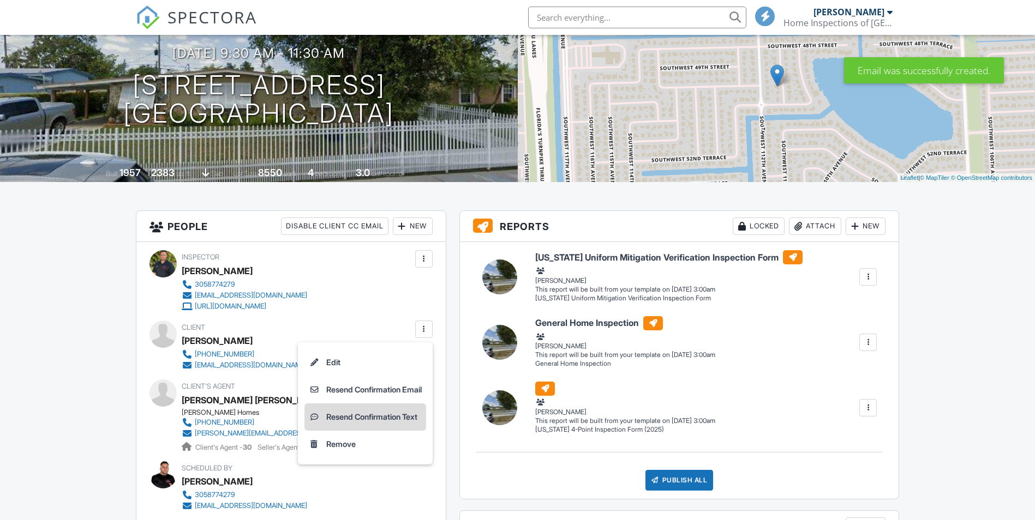
click at [391, 417] on li "Resend Confirmation Text" at bounding box center [365, 417] width 122 height 27
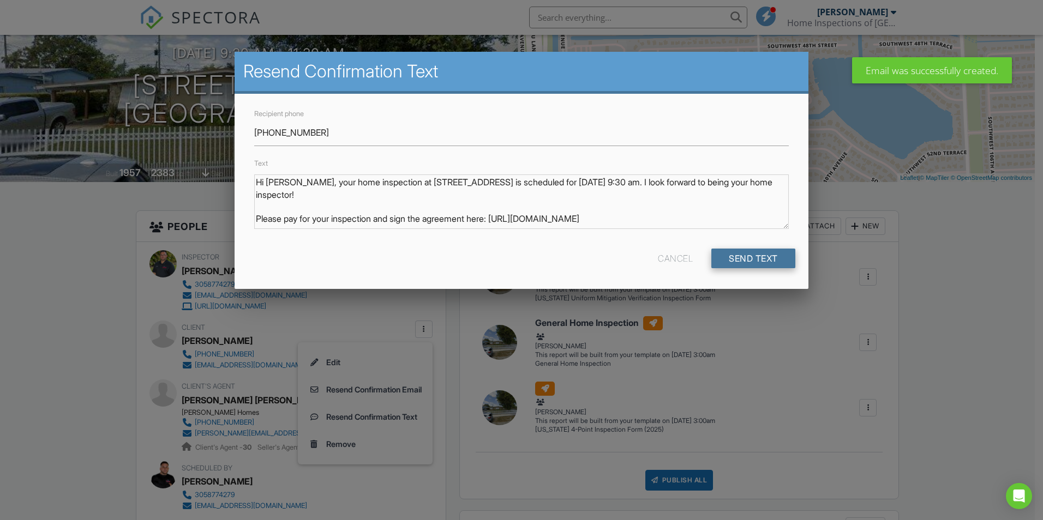
click at [774, 263] on input "Send Text" at bounding box center [753, 259] width 84 height 20
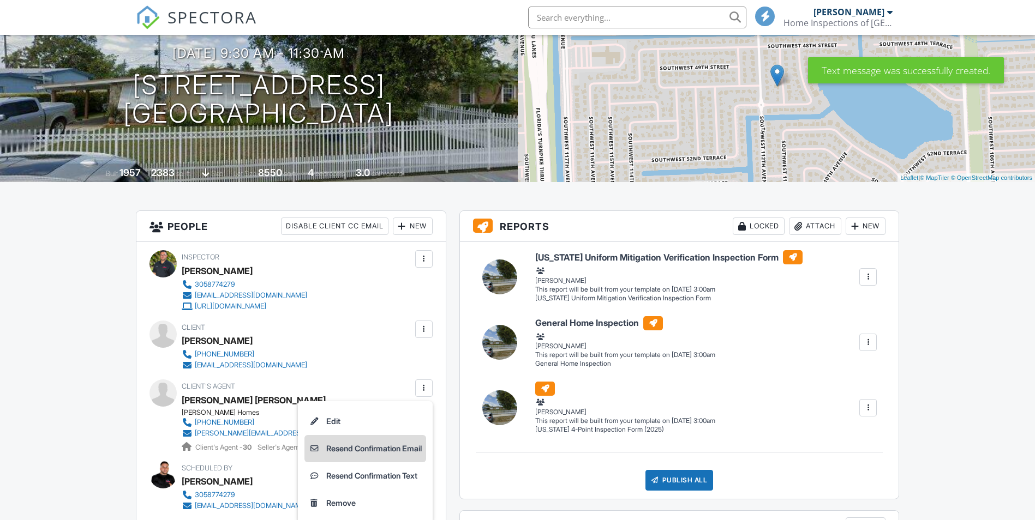
click at [381, 448] on li "Resend Confirmation Email" at bounding box center [365, 448] width 122 height 27
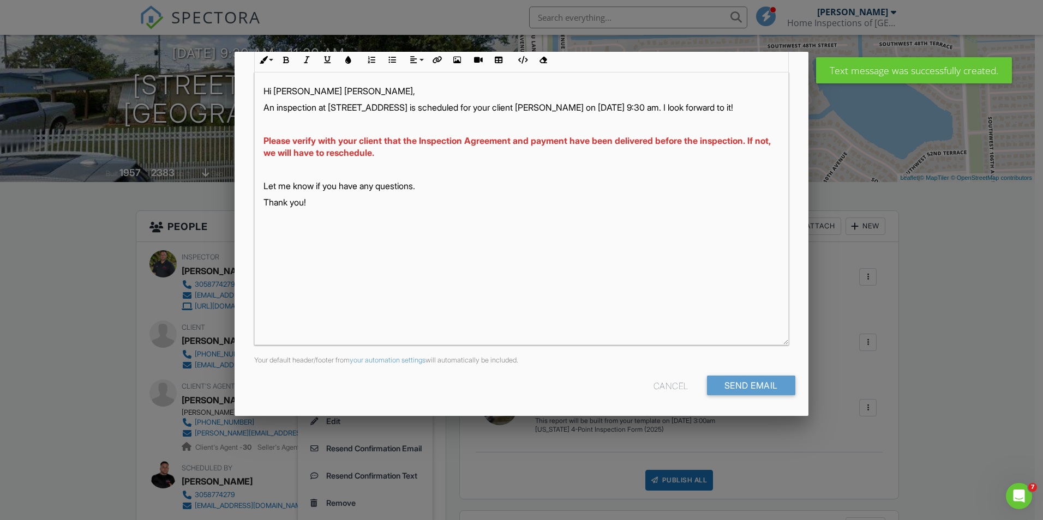
click at [735, 400] on div "Cancel Send Email" at bounding box center [522, 390] width 548 height 28
click at [735, 391] on input "Send Email" at bounding box center [751, 386] width 88 height 20
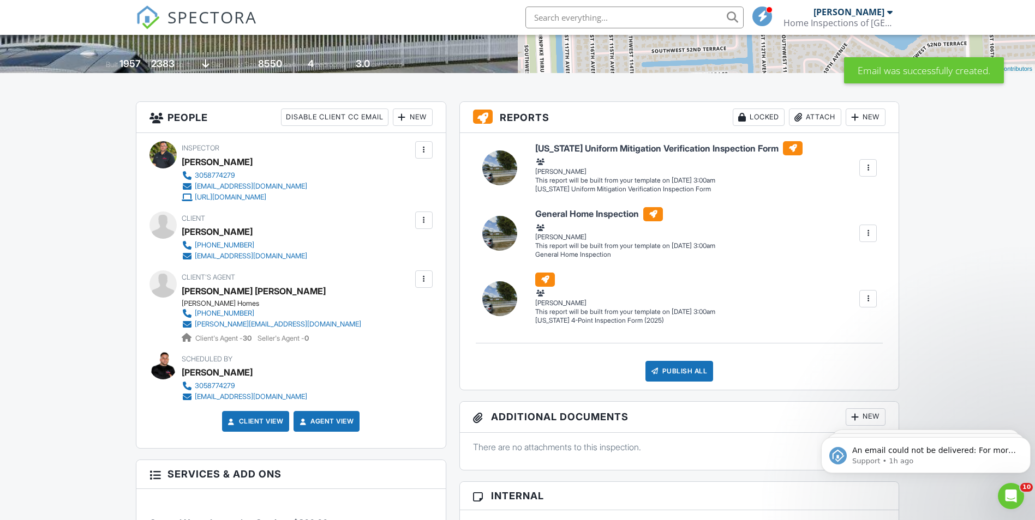
click at [423, 284] on div at bounding box center [423, 279] width 11 height 11
click at [963, 454] on p "An email could not be delivered: For more information, view Why emails don't ge…" at bounding box center [934, 451] width 165 height 11
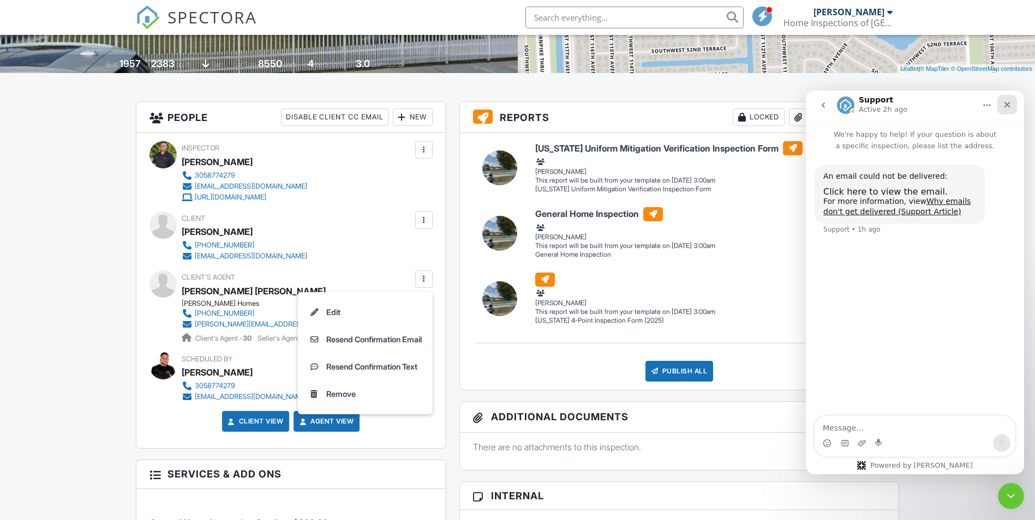
click at [1006, 111] on div "Close" at bounding box center [1007, 105] width 20 height 20
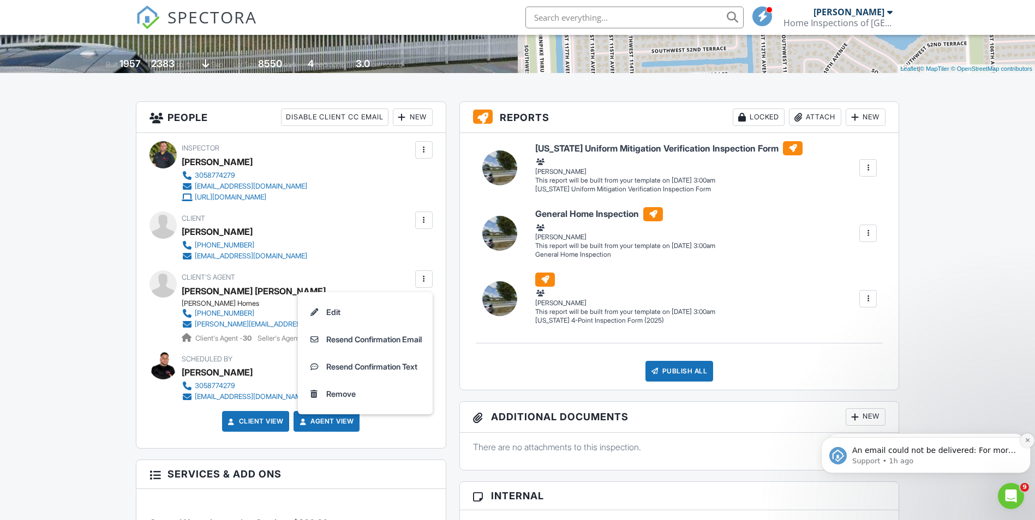
click at [1027, 444] on button "Dismiss notification" at bounding box center [1027, 441] width 14 height 14
click at [1027, 444] on button "Dismiss notification" at bounding box center [1027, 440] width 11 height 11
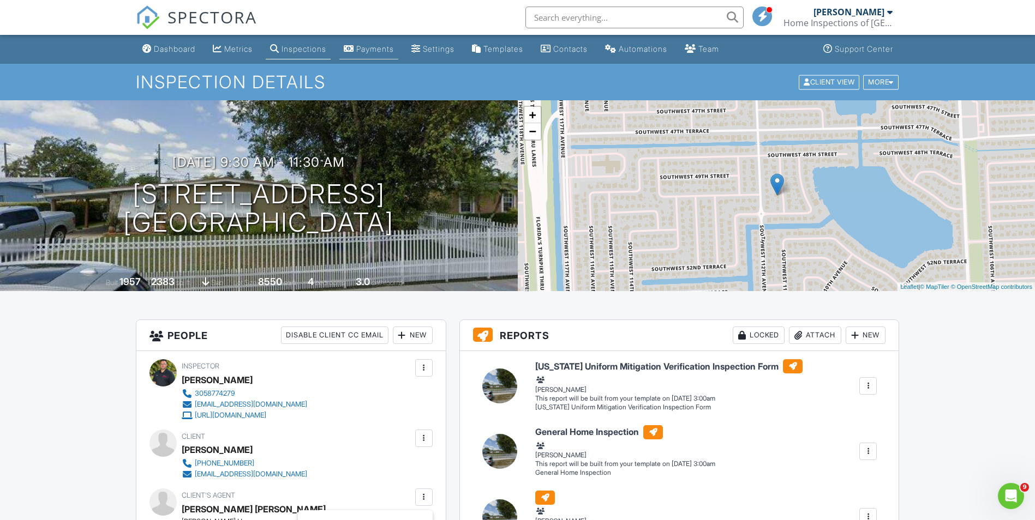
click at [358, 61] on li "Payments" at bounding box center [368, 49] width 63 height 29
click at [354, 47] on div "Payments" at bounding box center [349, 48] width 10 height 9
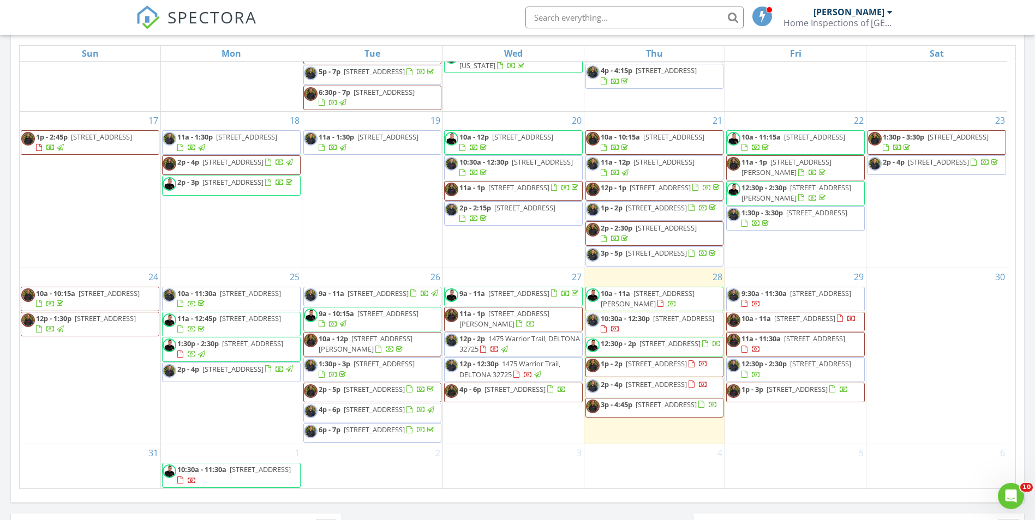
scroll to position [583, 0]
click at [748, 314] on span "10a - 11a" at bounding box center [755, 319] width 29 height 10
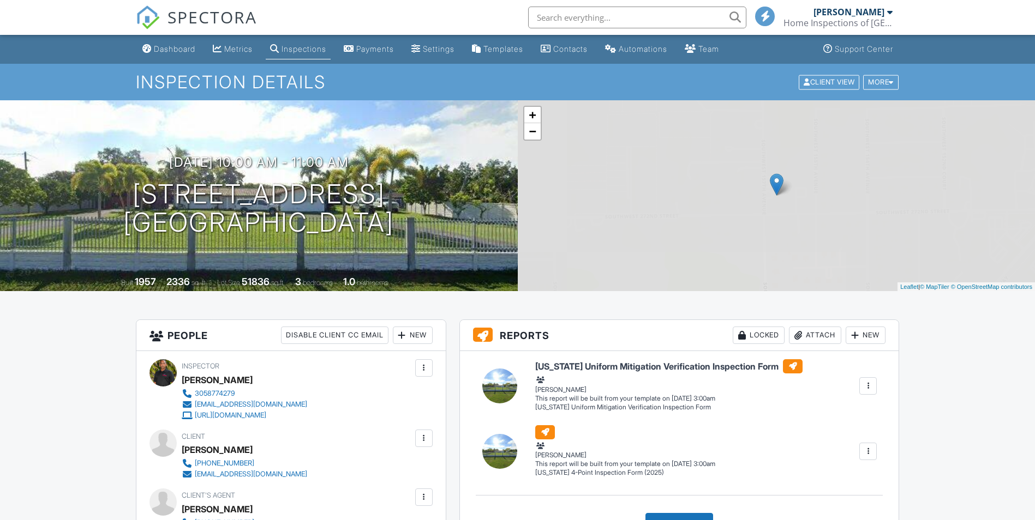
scroll to position [164, 0]
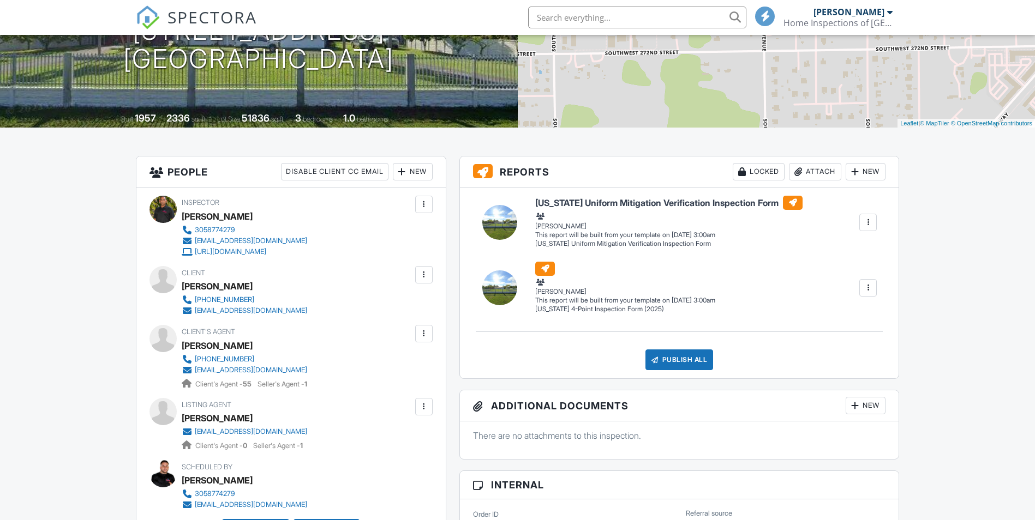
click at [425, 270] on div at bounding box center [423, 275] width 11 height 11
click at [390, 336] on li "Resend Confirmation Email" at bounding box center [365, 335] width 122 height 27
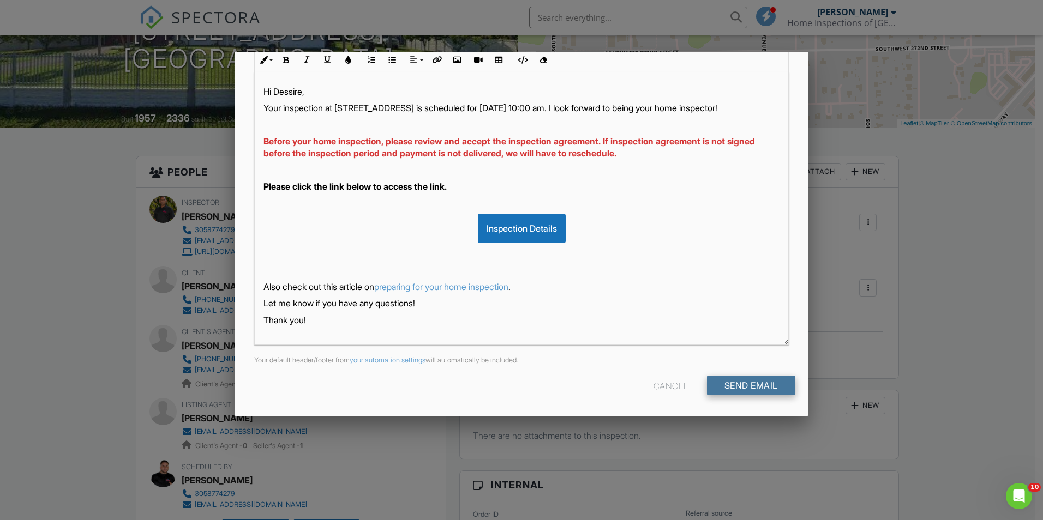
scroll to position [0, 0]
click at [744, 390] on input "Send Email" at bounding box center [751, 386] width 88 height 20
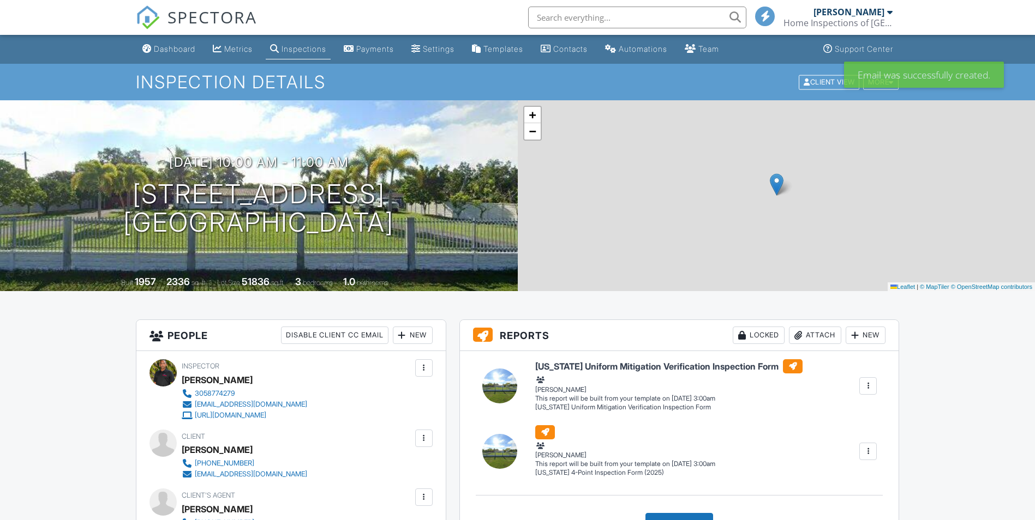
scroll to position [109, 0]
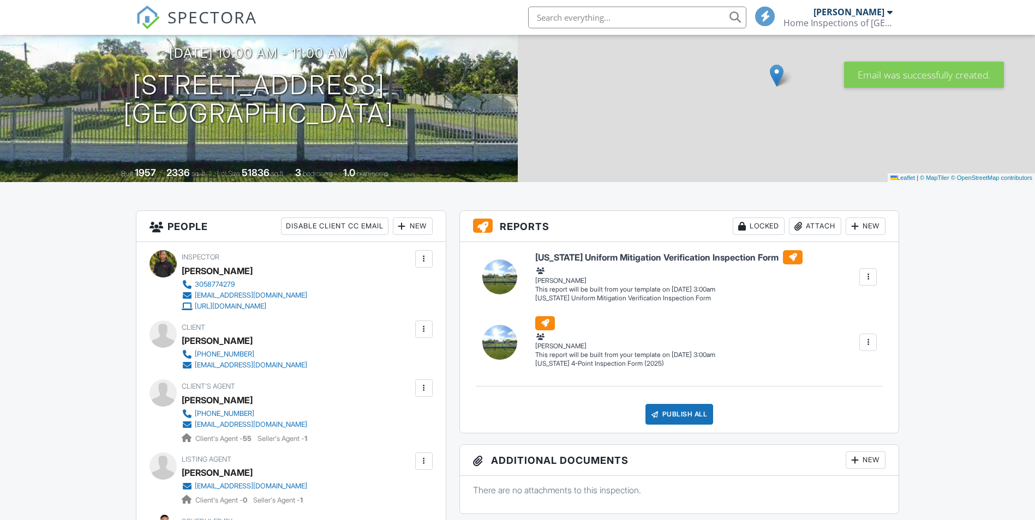
click at [429, 333] on div at bounding box center [423, 329] width 17 height 17
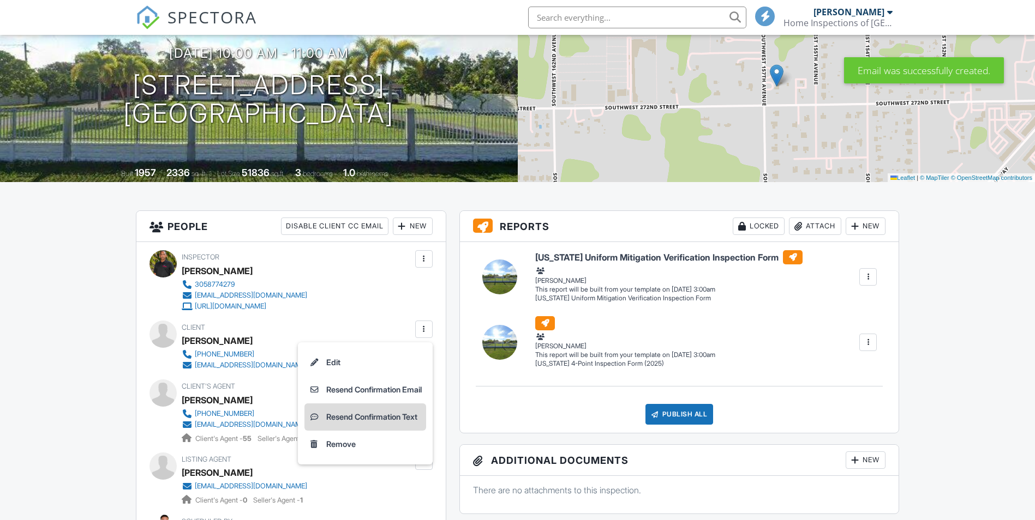
click at [367, 410] on li "Resend Confirmation Text" at bounding box center [365, 417] width 122 height 27
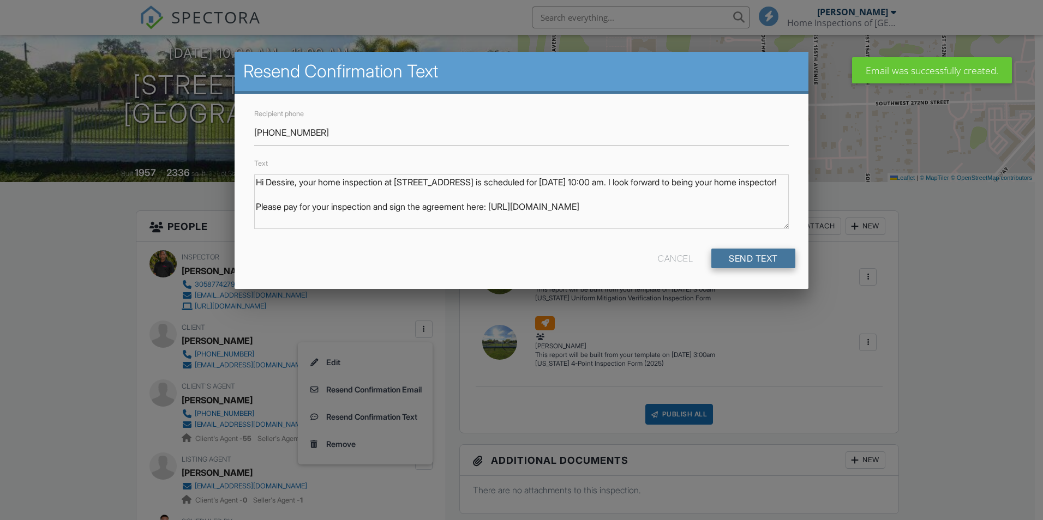
click at [755, 256] on input "Send Text" at bounding box center [753, 259] width 84 height 20
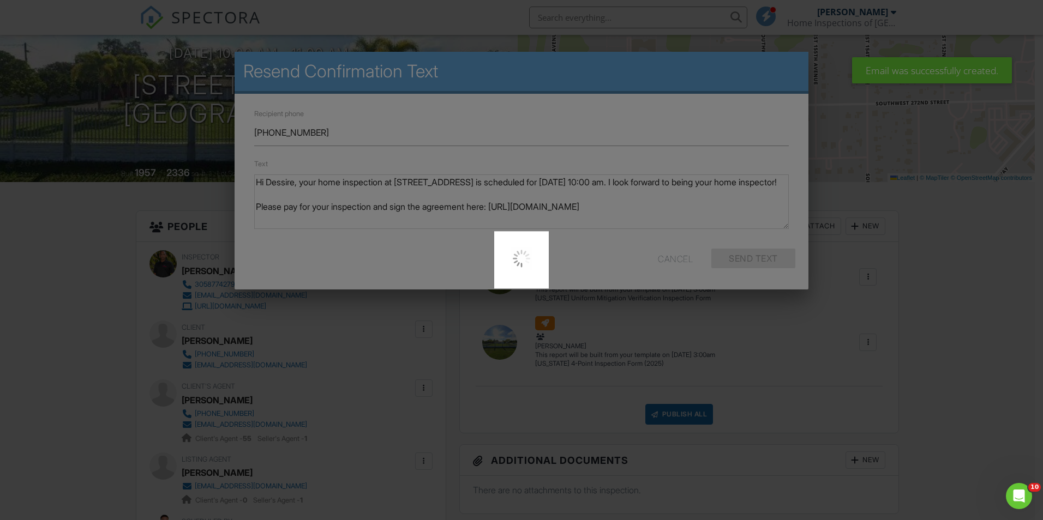
scroll to position [0, 0]
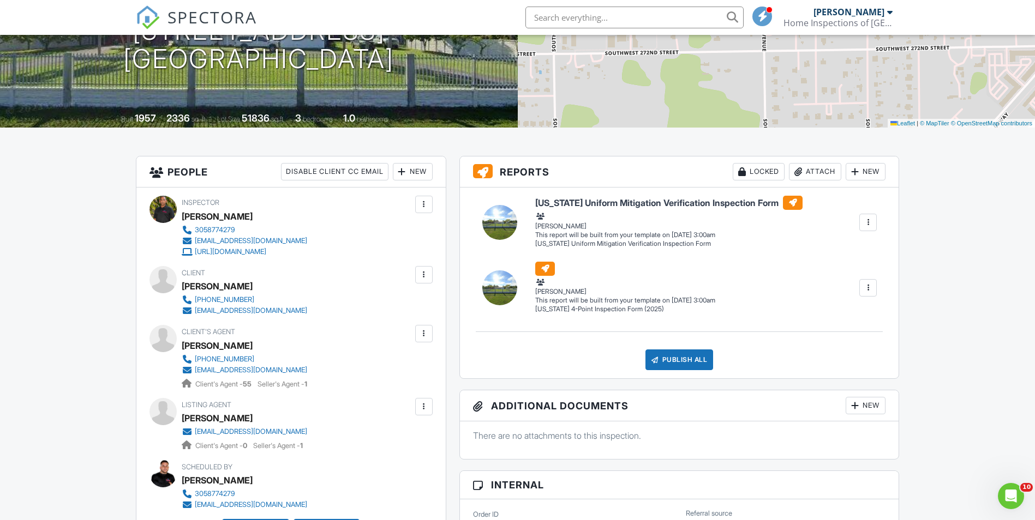
drag, startPoint x: 427, startPoint y: 331, endPoint x: 427, endPoint y: 338, distance: 6.5
click at [427, 337] on div at bounding box center [423, 333] width 11 height 11
click at [363, 399] on li "Resend Confirmation Email" at bounding box center [365, 394] width 122 height 27
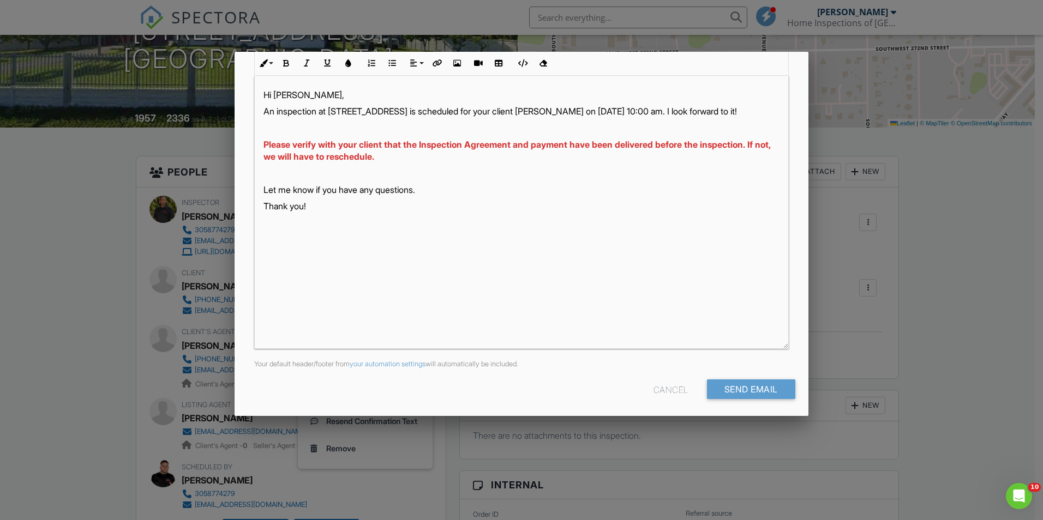
scroll to position [172, 0]
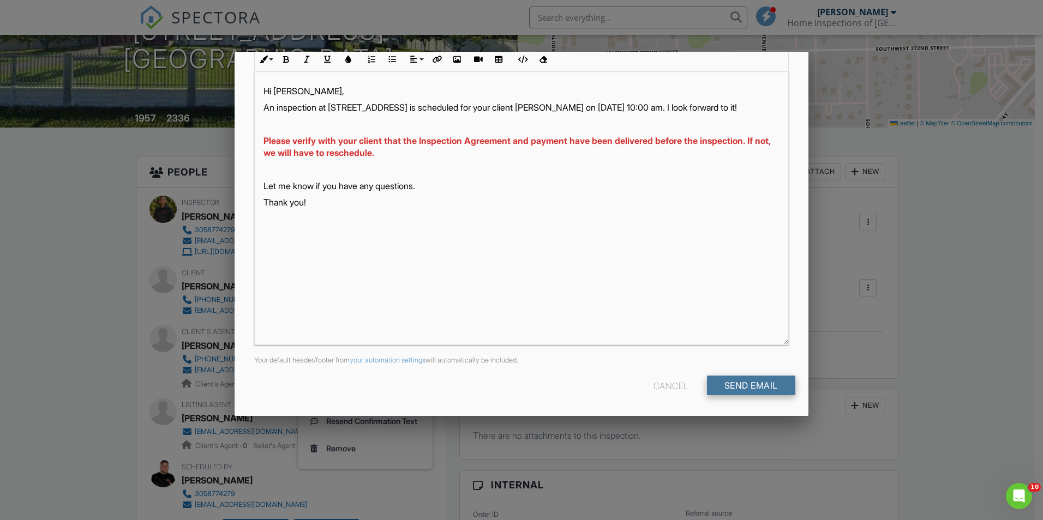
click at [717, 385] on input "Send Email" at bounding box center [751, 386] width 88 height 20
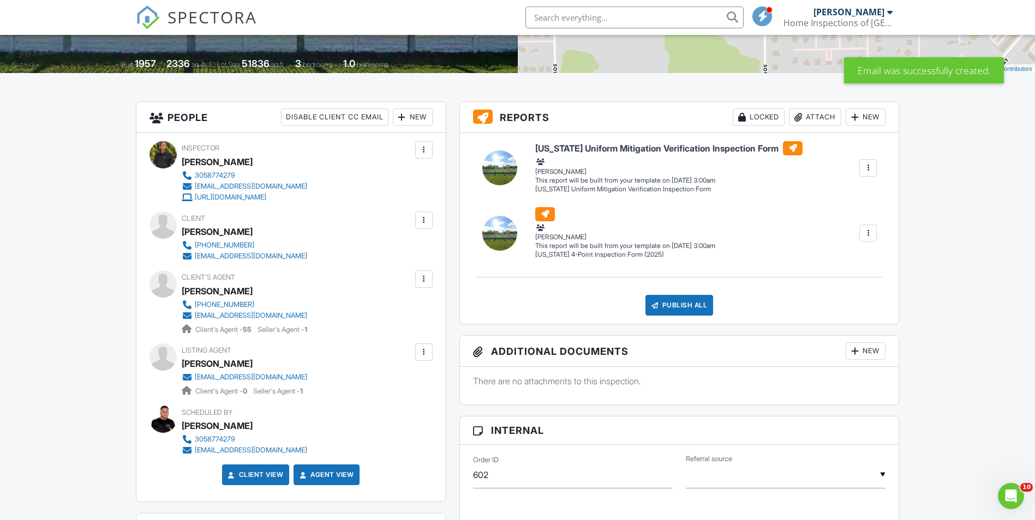
click at [417, 281] on div at bounding box center [423, 279] width 17 height 17
click at [379, 361] on li "Resend Confirmation Text" at bounding box center [365, 367] width 122 height 27
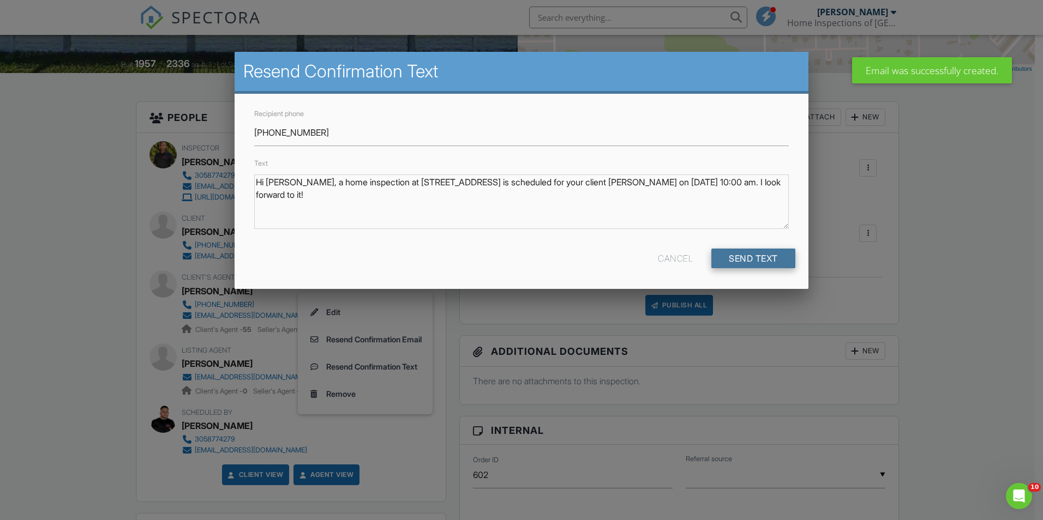
click at [783, 250] on input "Send Text" at bounding box center [753, 259] width 84 height 20
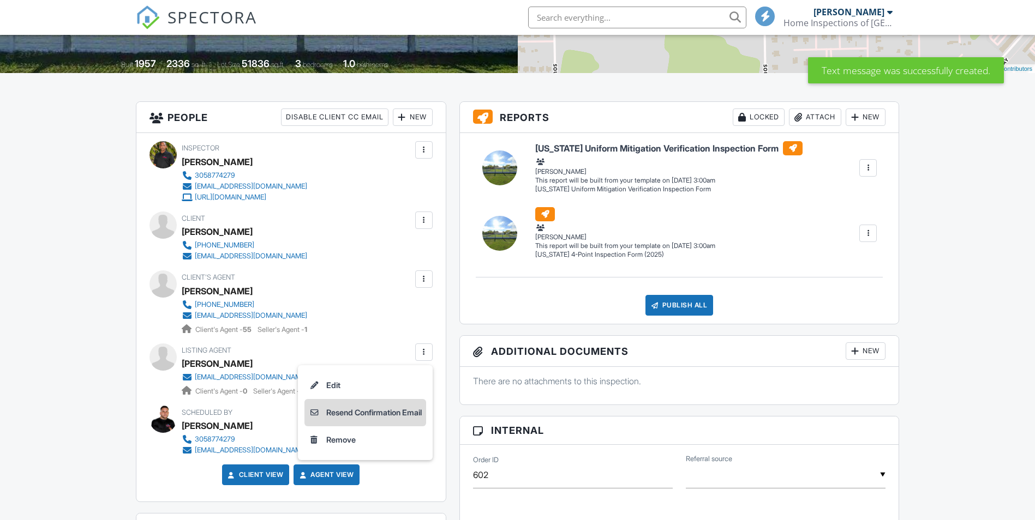
click at [367, 401] on li "Resend Confirmation Email" at bounding box center [365, 412] width 122 height 27
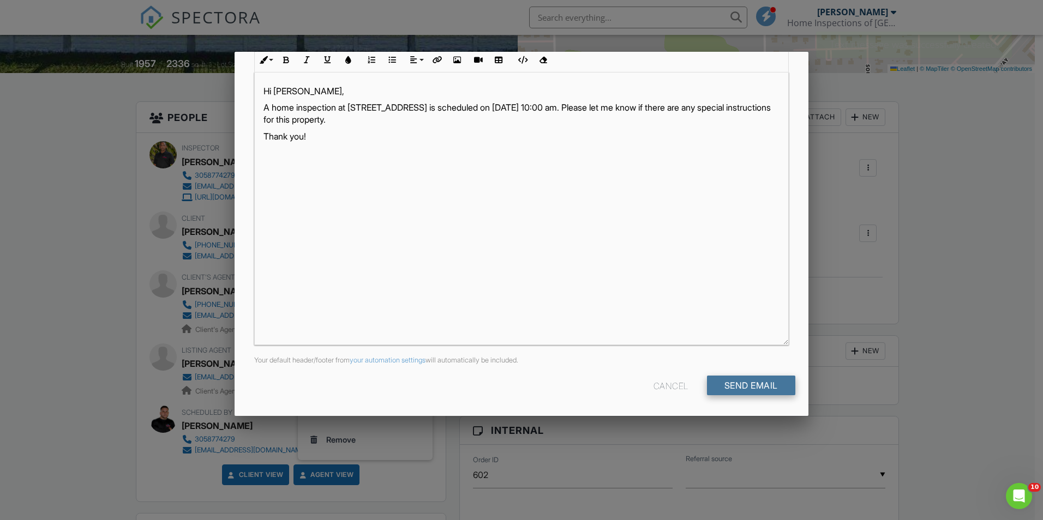
click at [737, 385] on input "Send Email" at bounding box center [751, 386] width 88 height 20
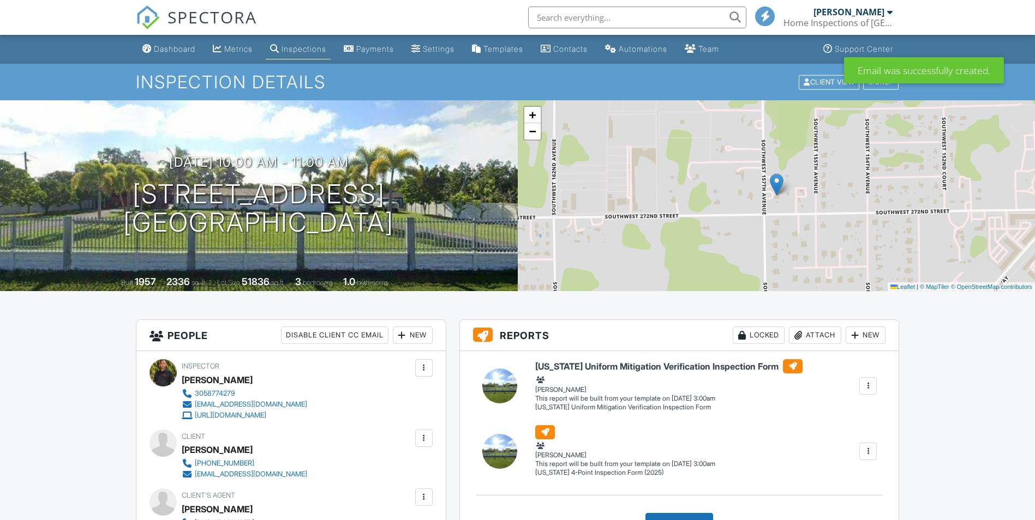
click at [148, 56] on link "Dashboard" at bounding box center [169, 49] width 62 height 20
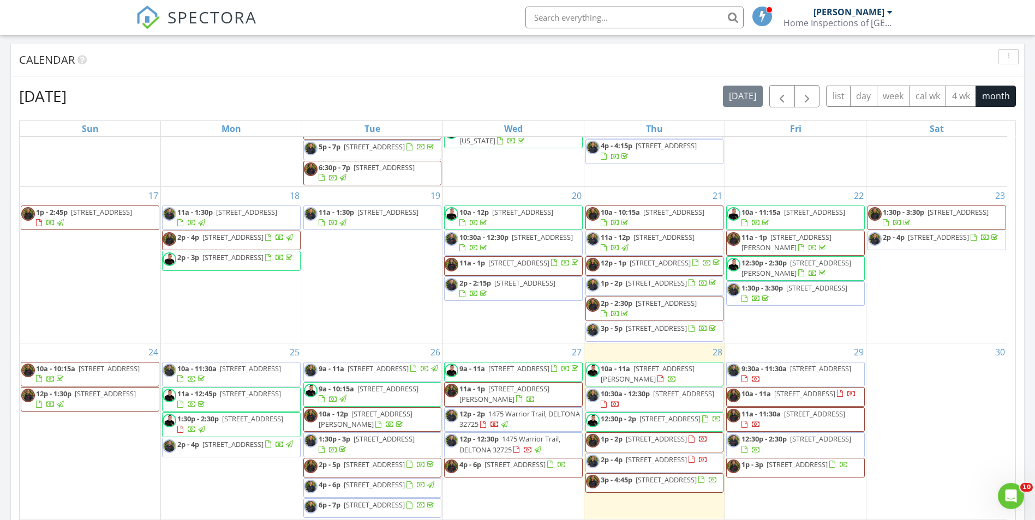
scroll to position [583, 0]
click at [767, 409] on span "11a - 11:30a" at bounding box center [760, 414] width 39 height 10
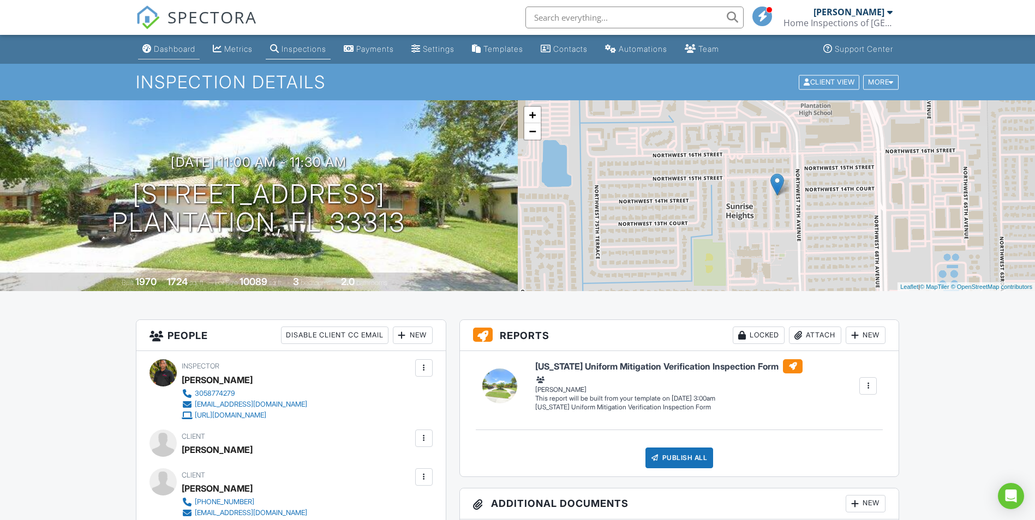
click at [146, 45] on div "Dashboard" at bounding box center [146, 48] width 9 height 9
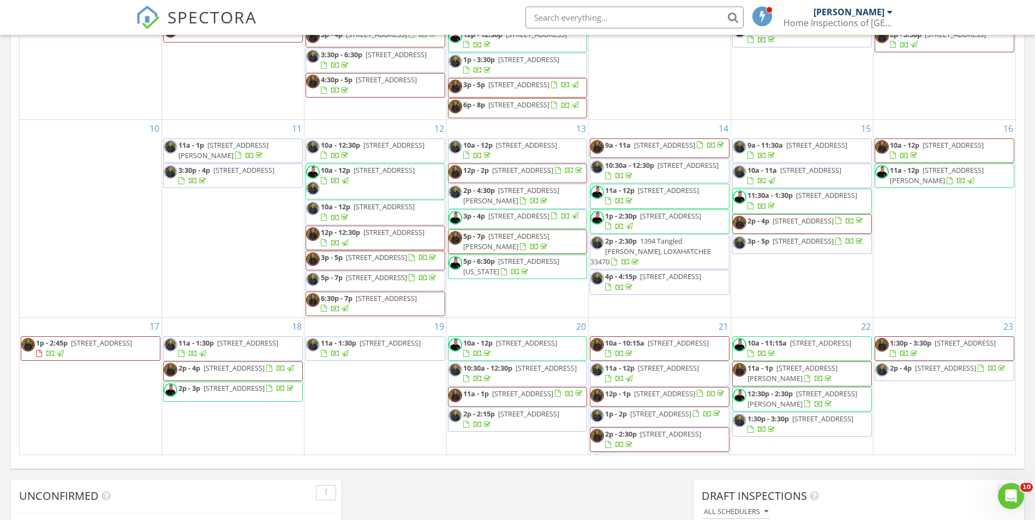
scroll to position [583, 0]
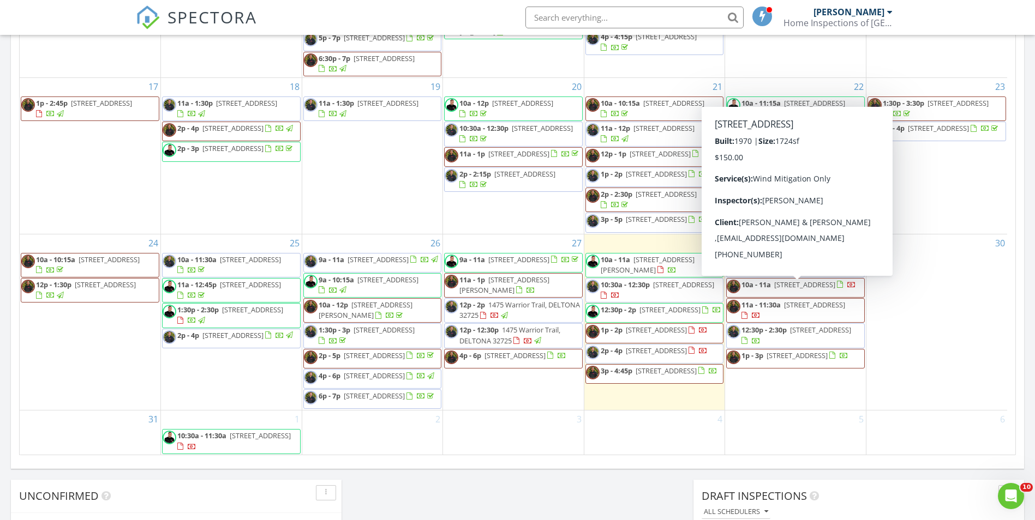
click at [740, 301] on div at bounding box center [734, 308] width 15 height 16
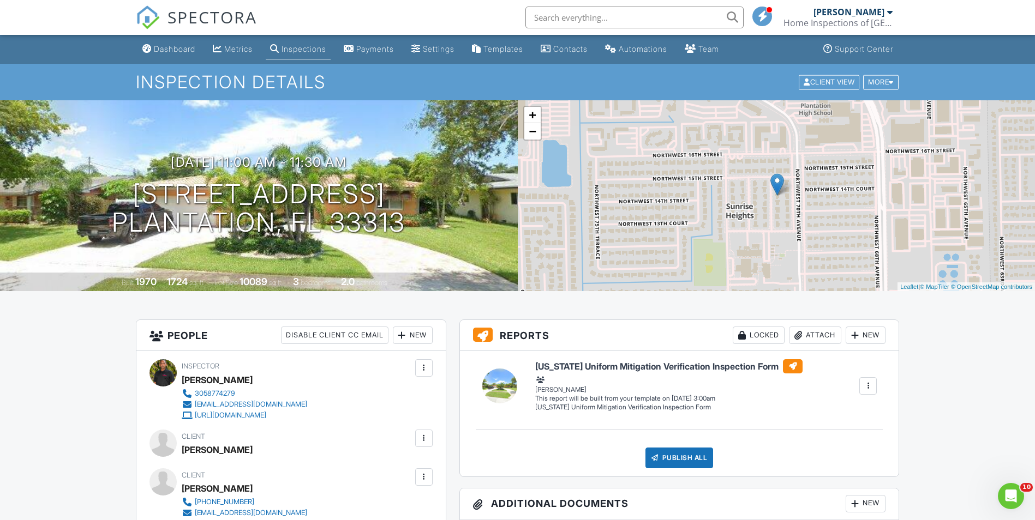
click at [425, 369] on div at bounding box center [423, 368] width 11 height 11
click at [374, 452] on li "Remove" at bounding box center [378, 455] width 96 height 27
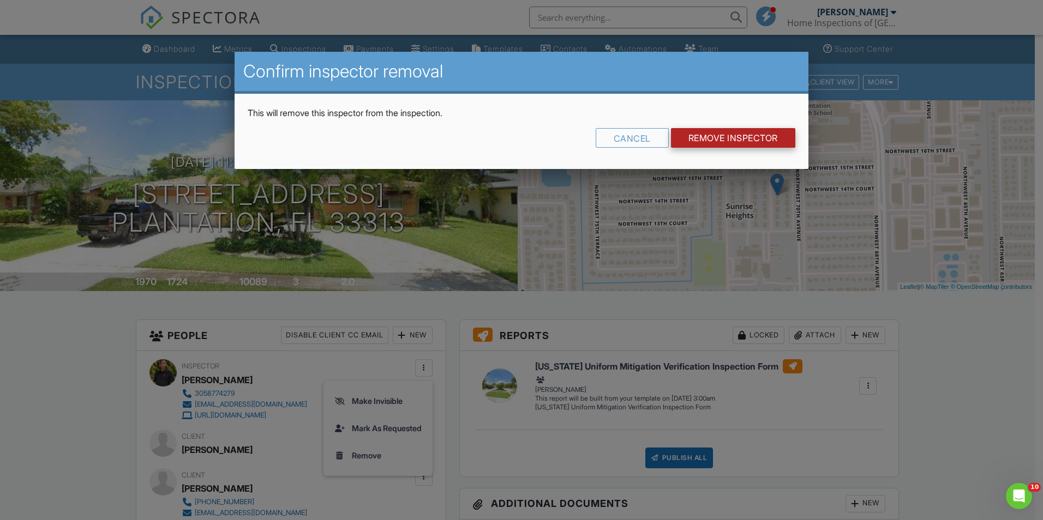
click at [737, 140] on input "Remove Inspector" at bounding box center [733, 138] width 124 height 20
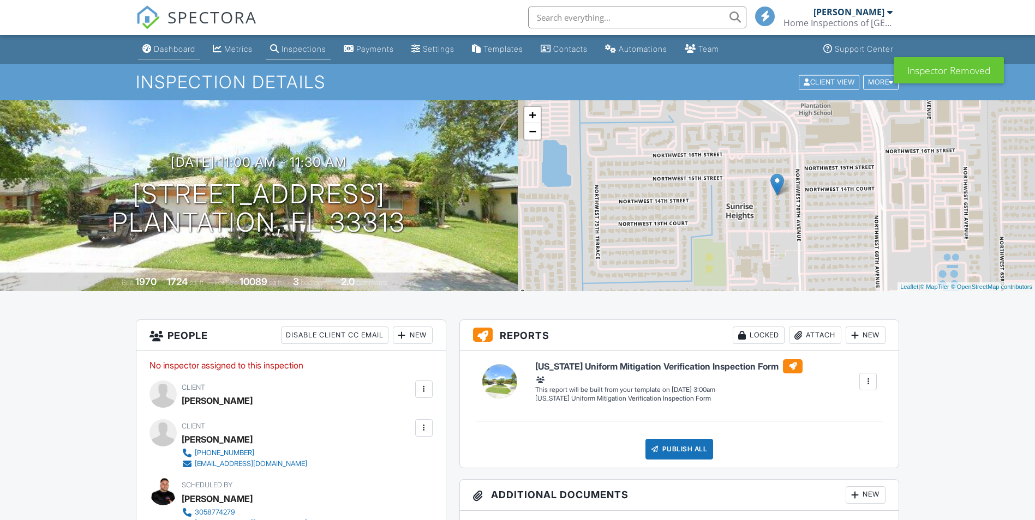
click at [155, 55] on link "Dashboard" at bounding box center [169, 49] width 62 height 20
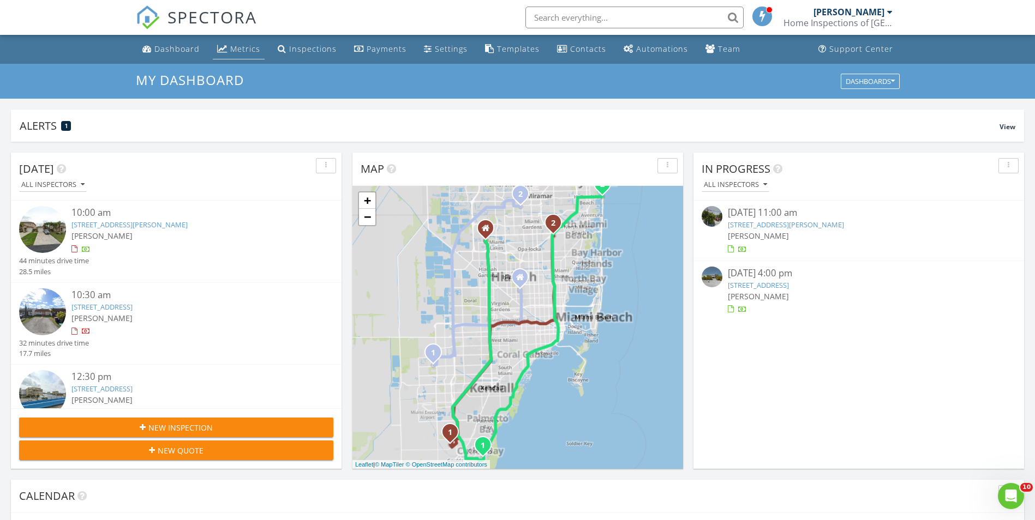
click at [234, 44] on div "Metrics" at bounding box center [245, 49] width 30 height 10
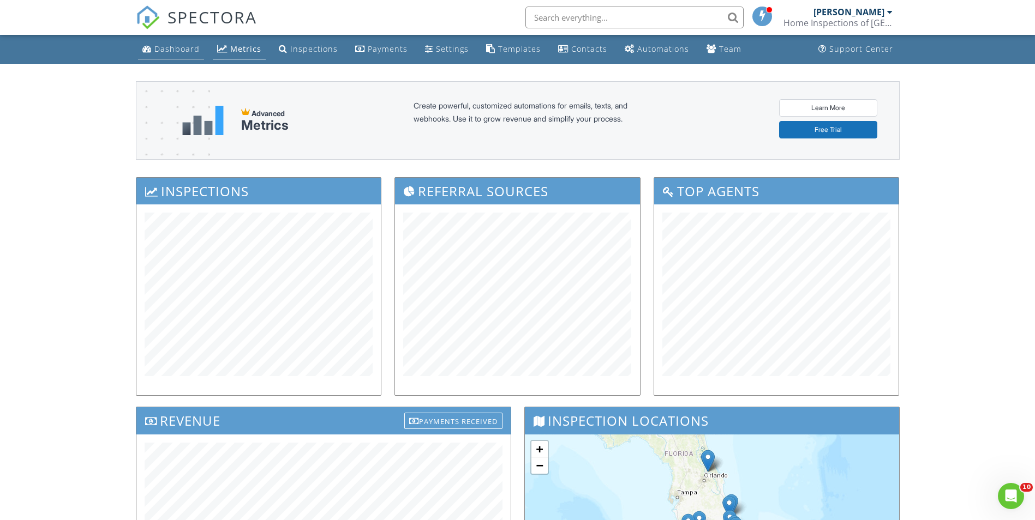
click at [176, 55] on link "Dashboard" at bounding box center [171, 49] width 66 height 20
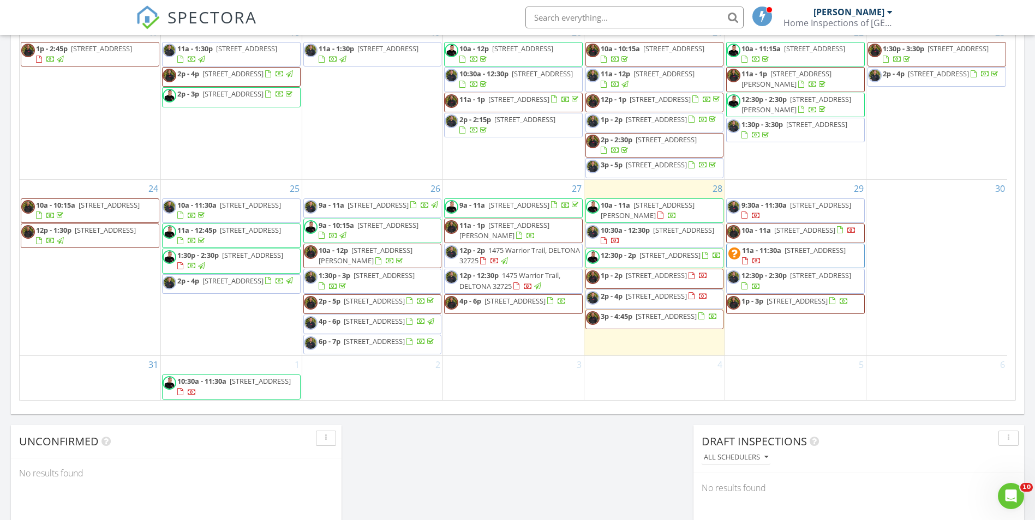
scroll to position [546, 0]
